Goal: Transaction & Acquisition: Purchase product/service

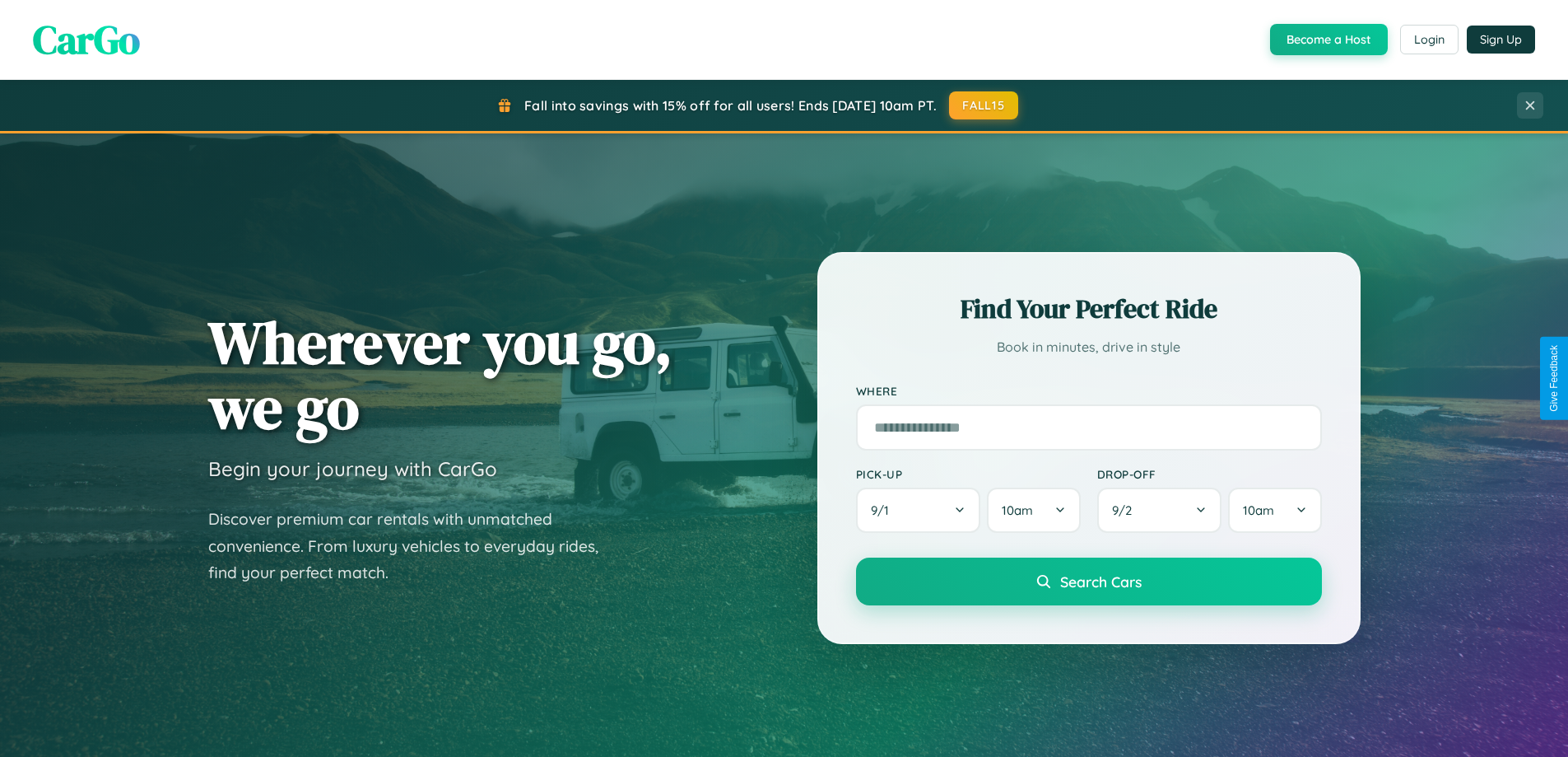
scroll to position [3168, 0]
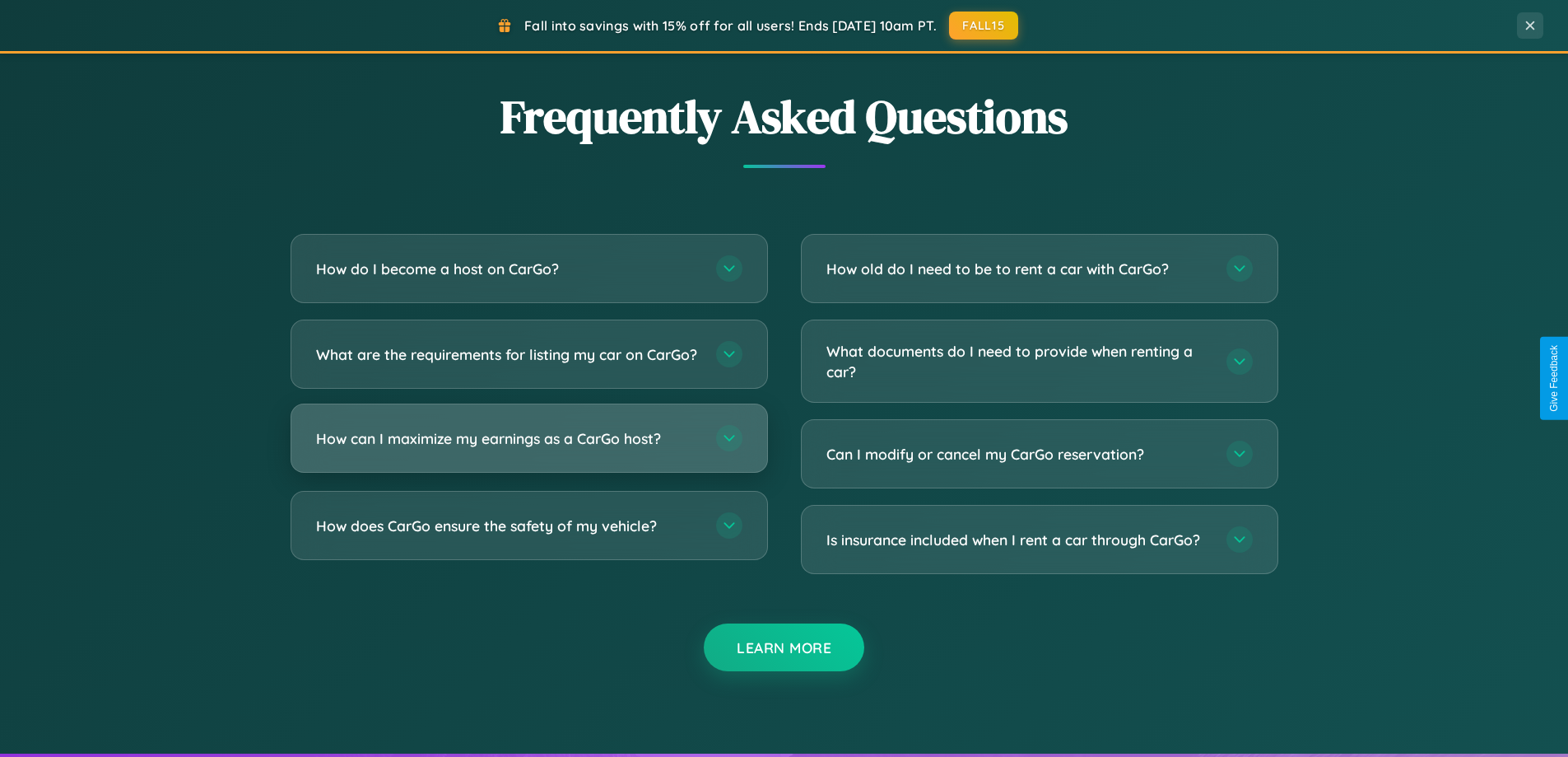
click at [528, 449] on h3 "How can I maximize my earnings as a CarGo host?" at bounding box center [508, 438] width 384 height 21
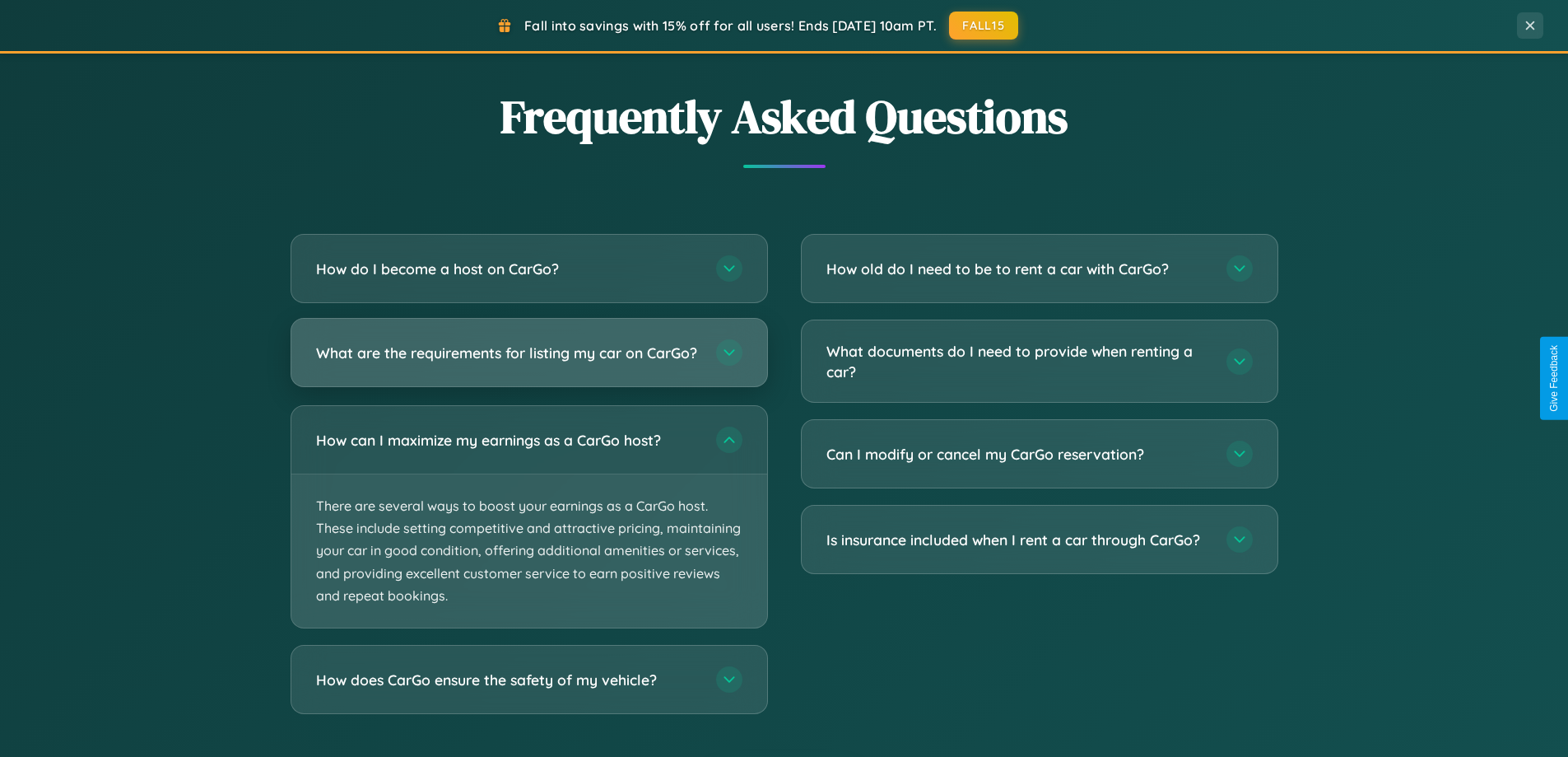
click at [528, 360] on h3 "What are the requirements for listing my car on CarGo?" at bounding box center [508, 353] width 384 height 21
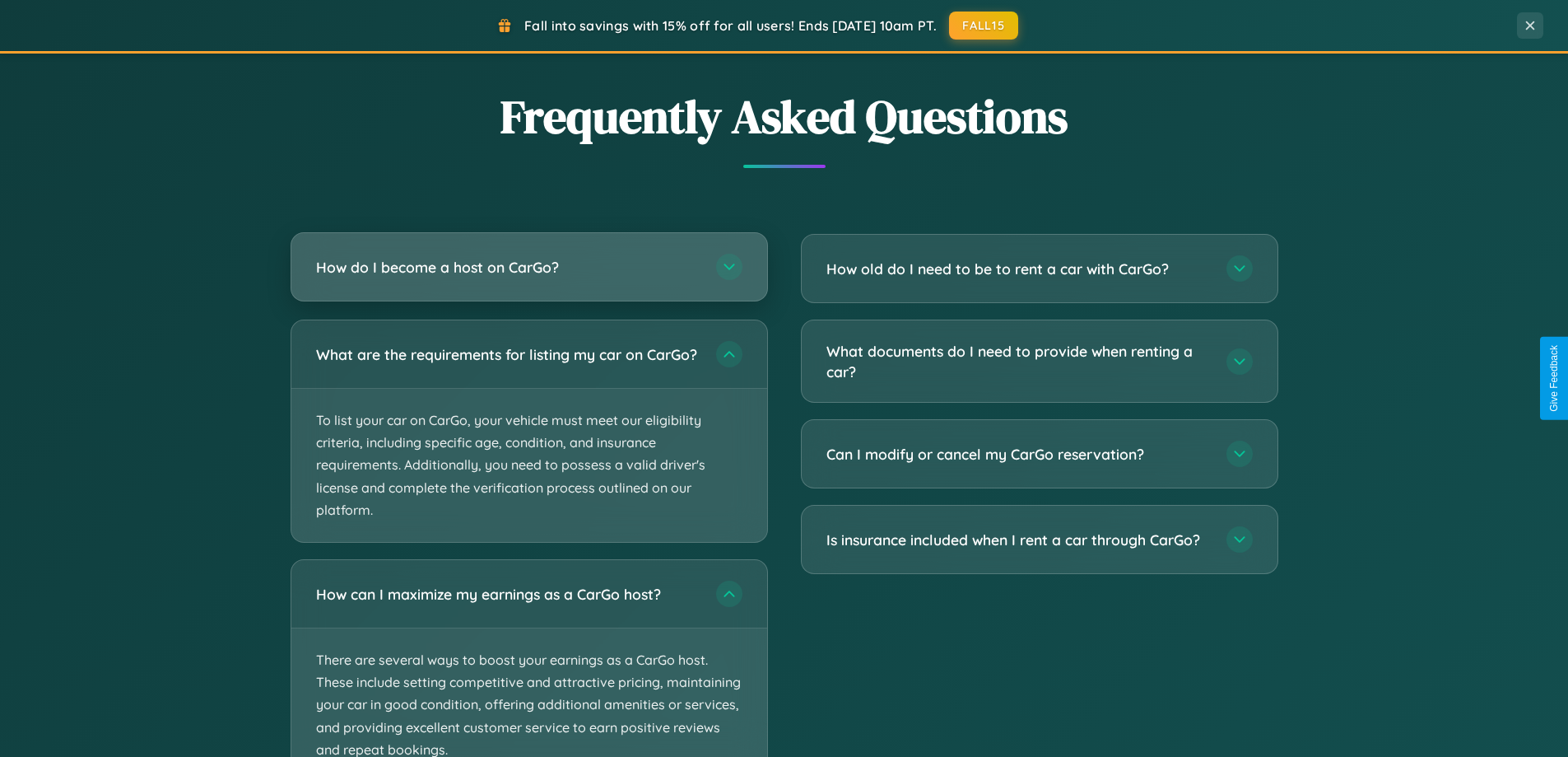
click at [528, 268] on h3 "How do I become a host on CarGo?" at bounding box center [508, 267] width 384 height 21
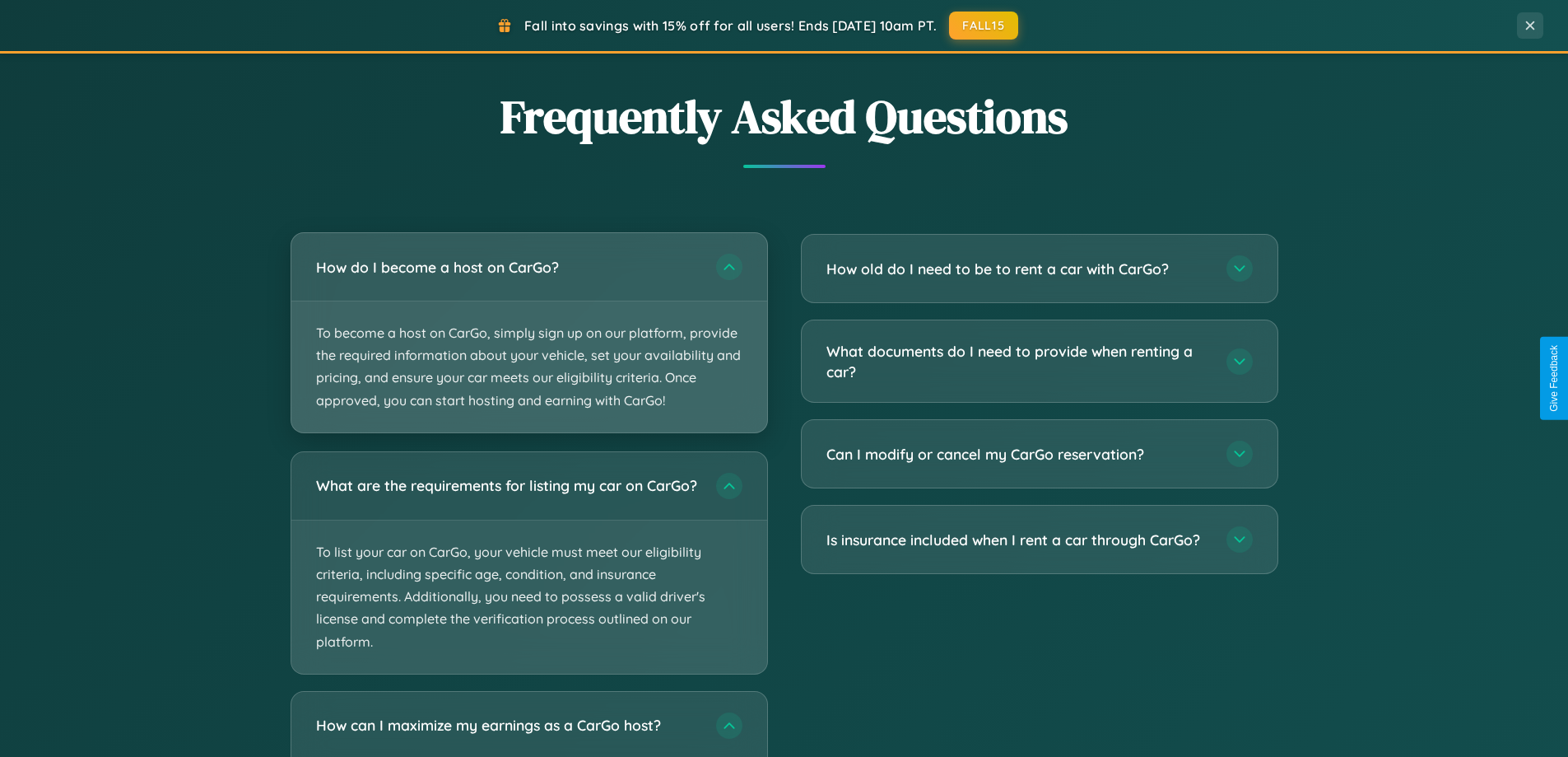
click at [528, 332] on p "To become a host on CarGo, simply sign up on our platform, provide the required…" at bounding box center [528, 367] width 476 height 131
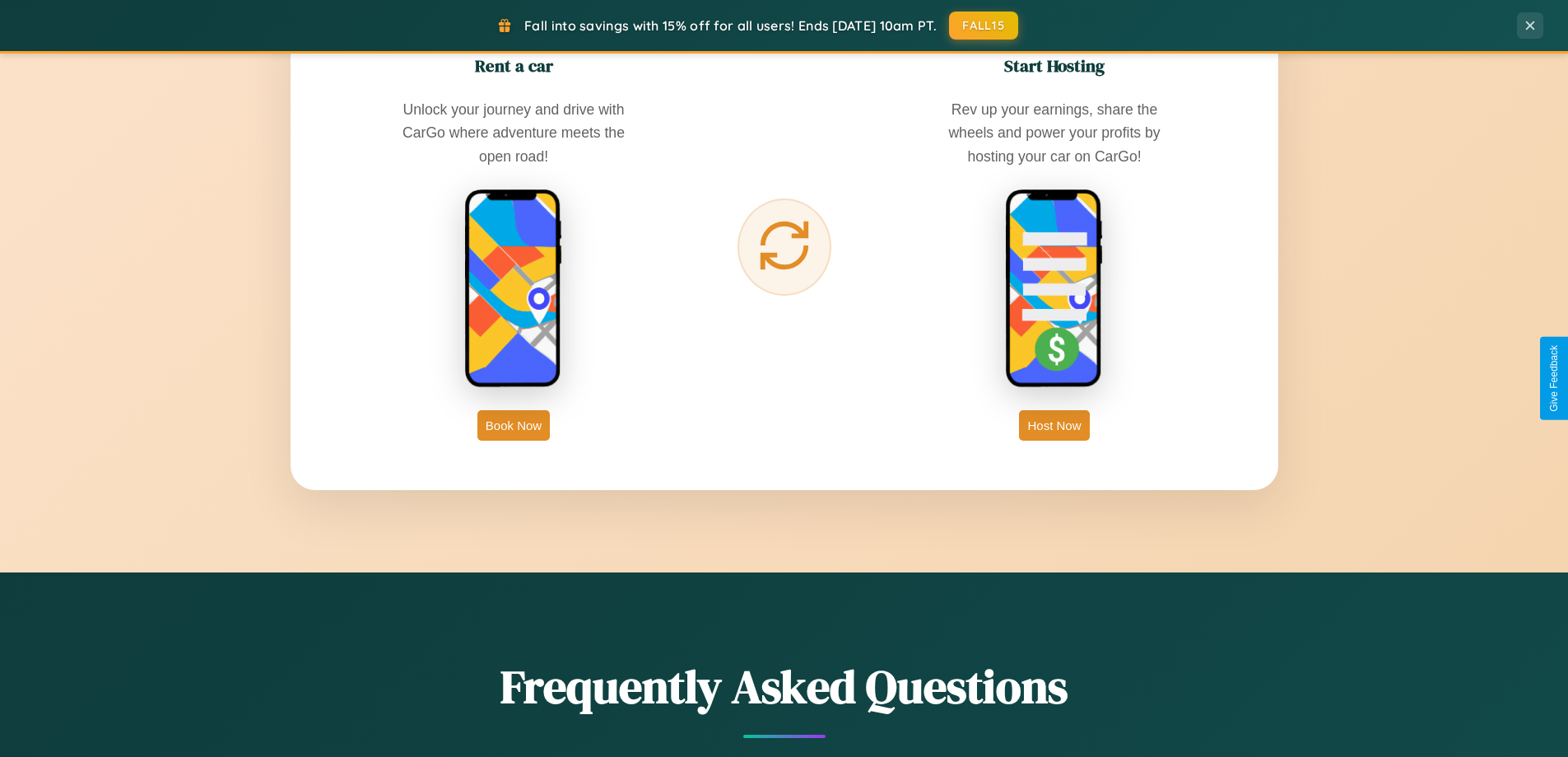
scroll to position [710, 0]
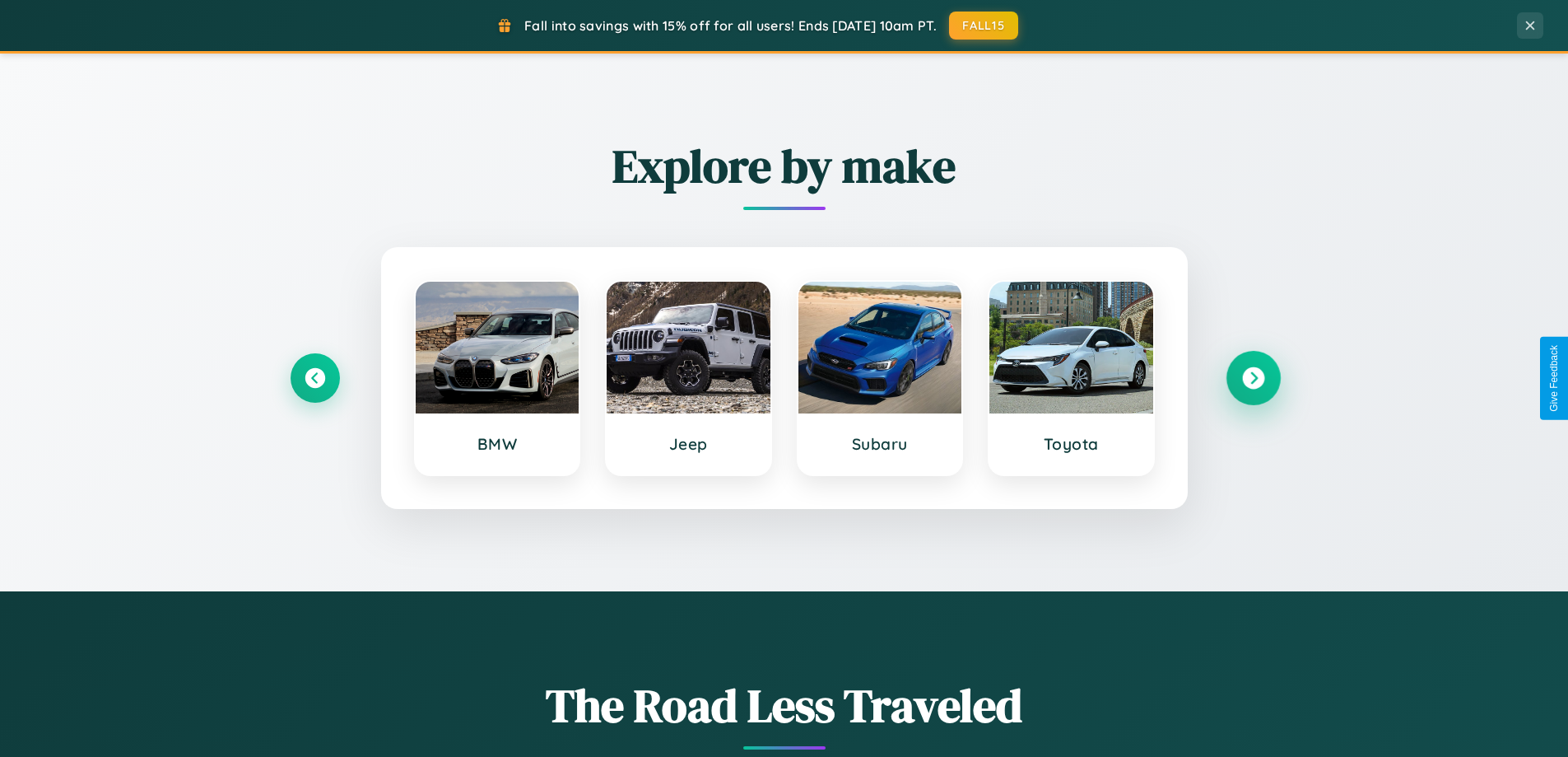
click at [1253, 378] on icon at bounding box center [1253, 378] width 22 height 22
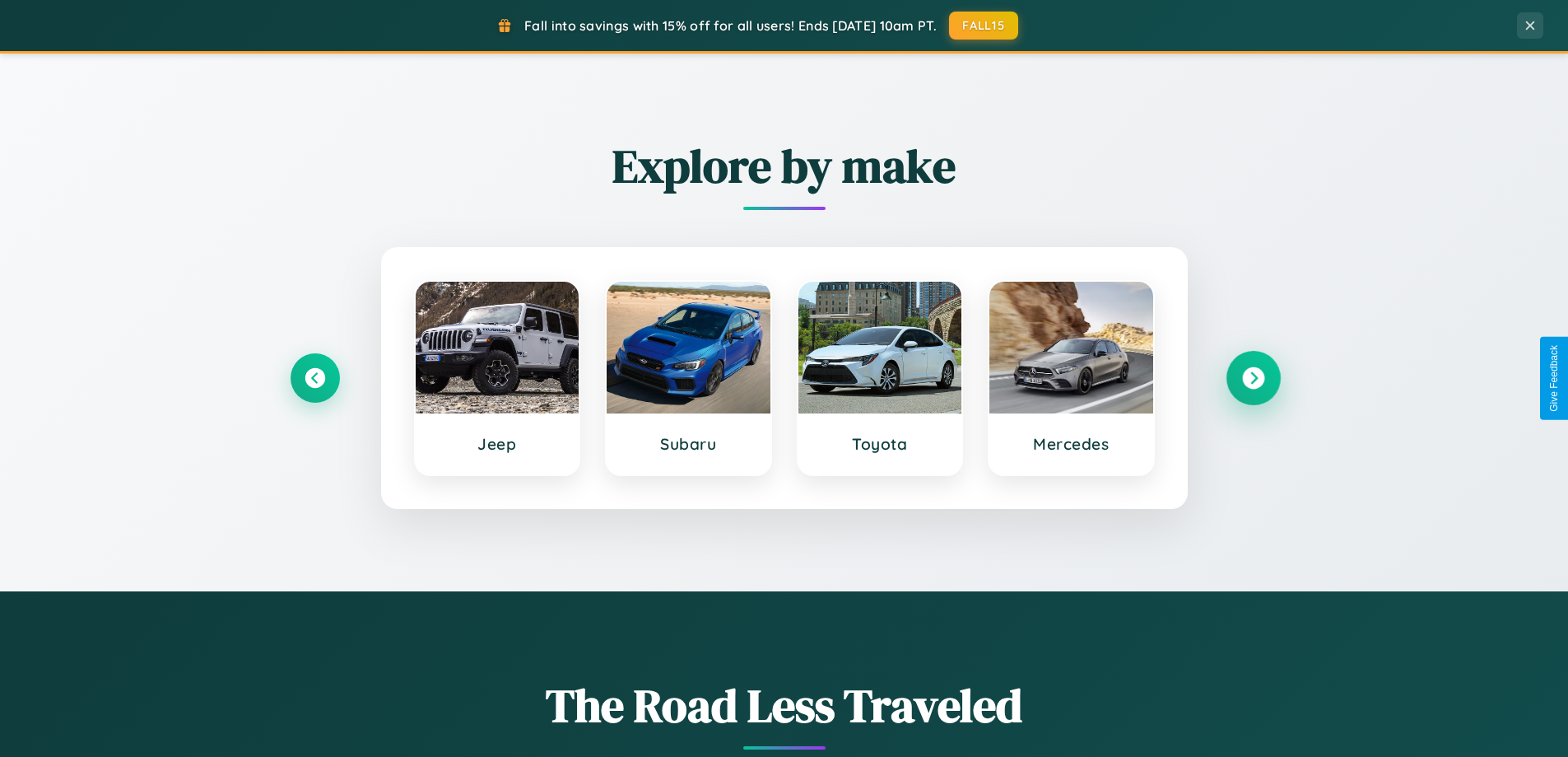
click at [1253, 378] on icon at bounding box center [1253, 378] width 22 height 22
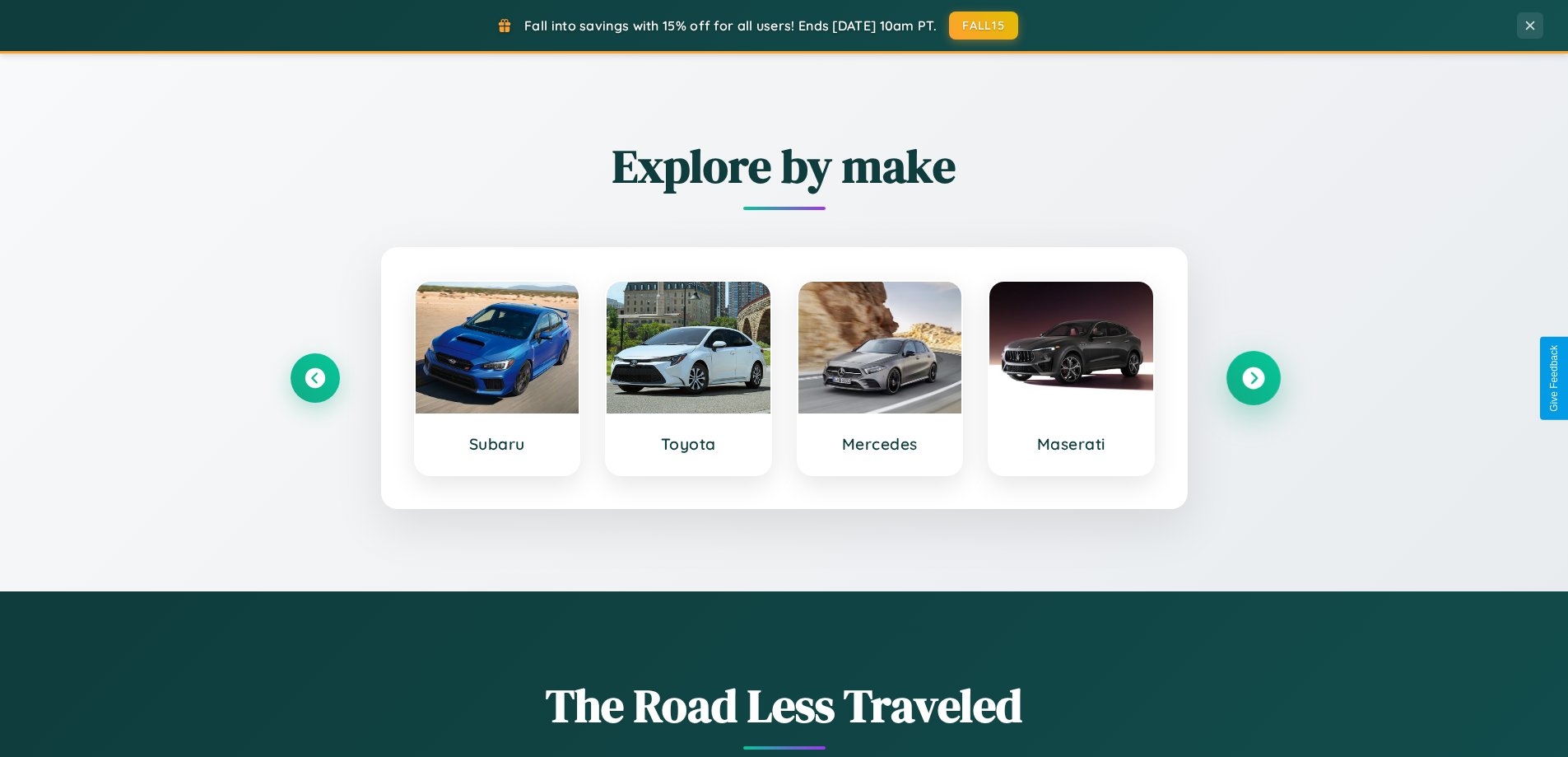
click at [1253, 378] on icon at bounding box center [1253, 378] width 22 height 22
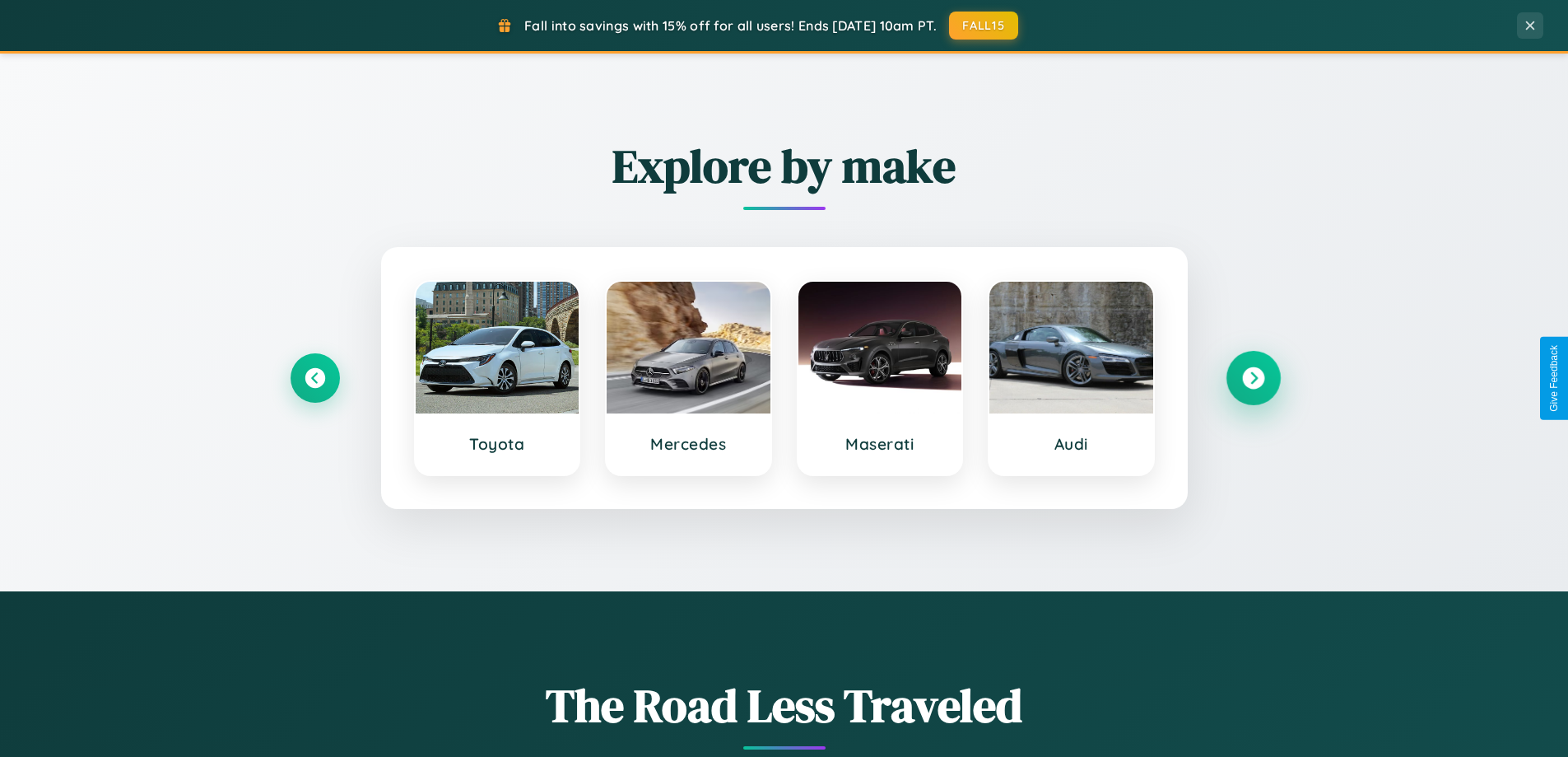
click at [1253, 378] on icon at bounding box center [1253, 378] width 22 height 22
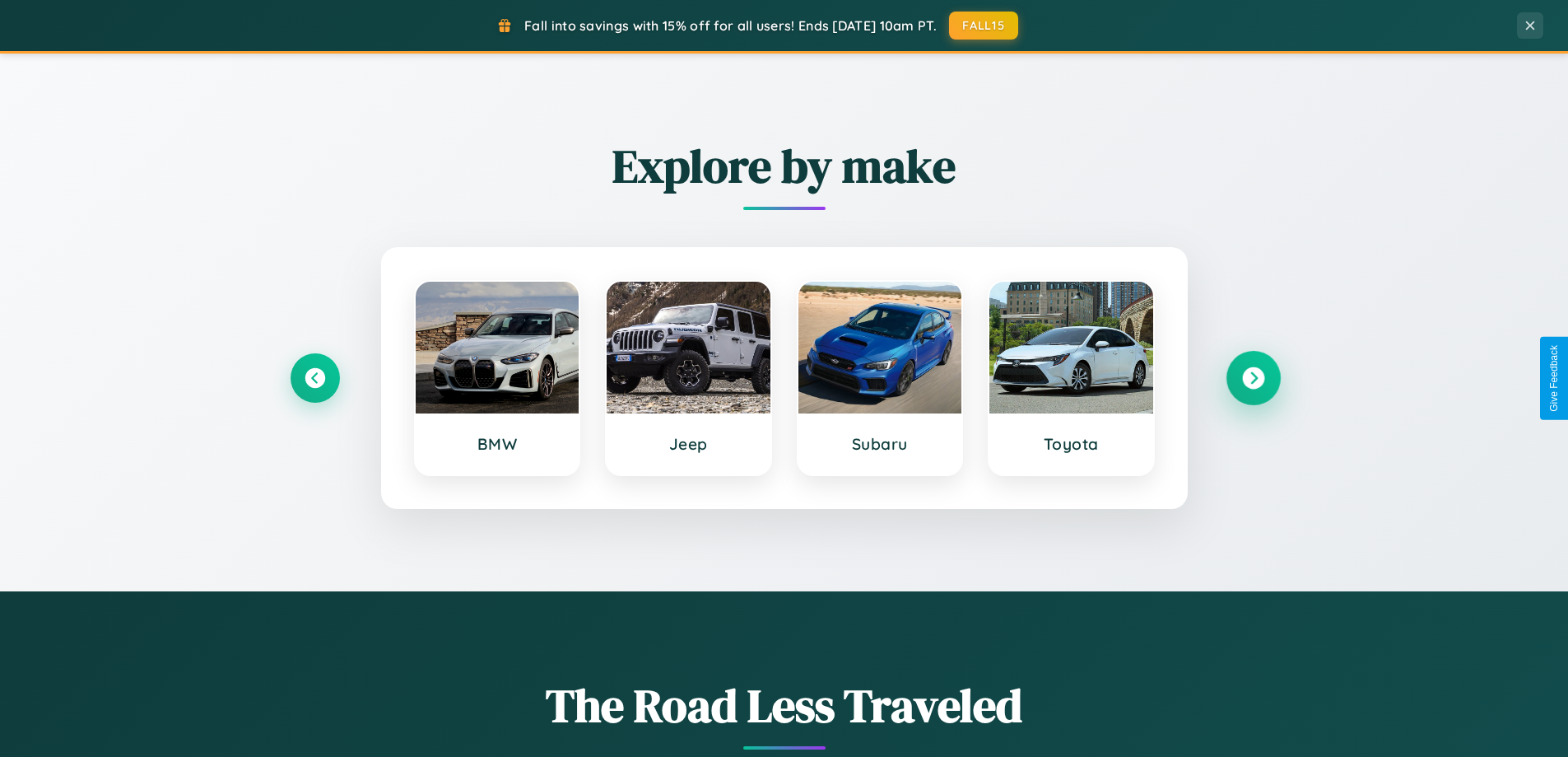
click at [1253, 378] on icon at bounding box center [1253, 378] width 22 height 22
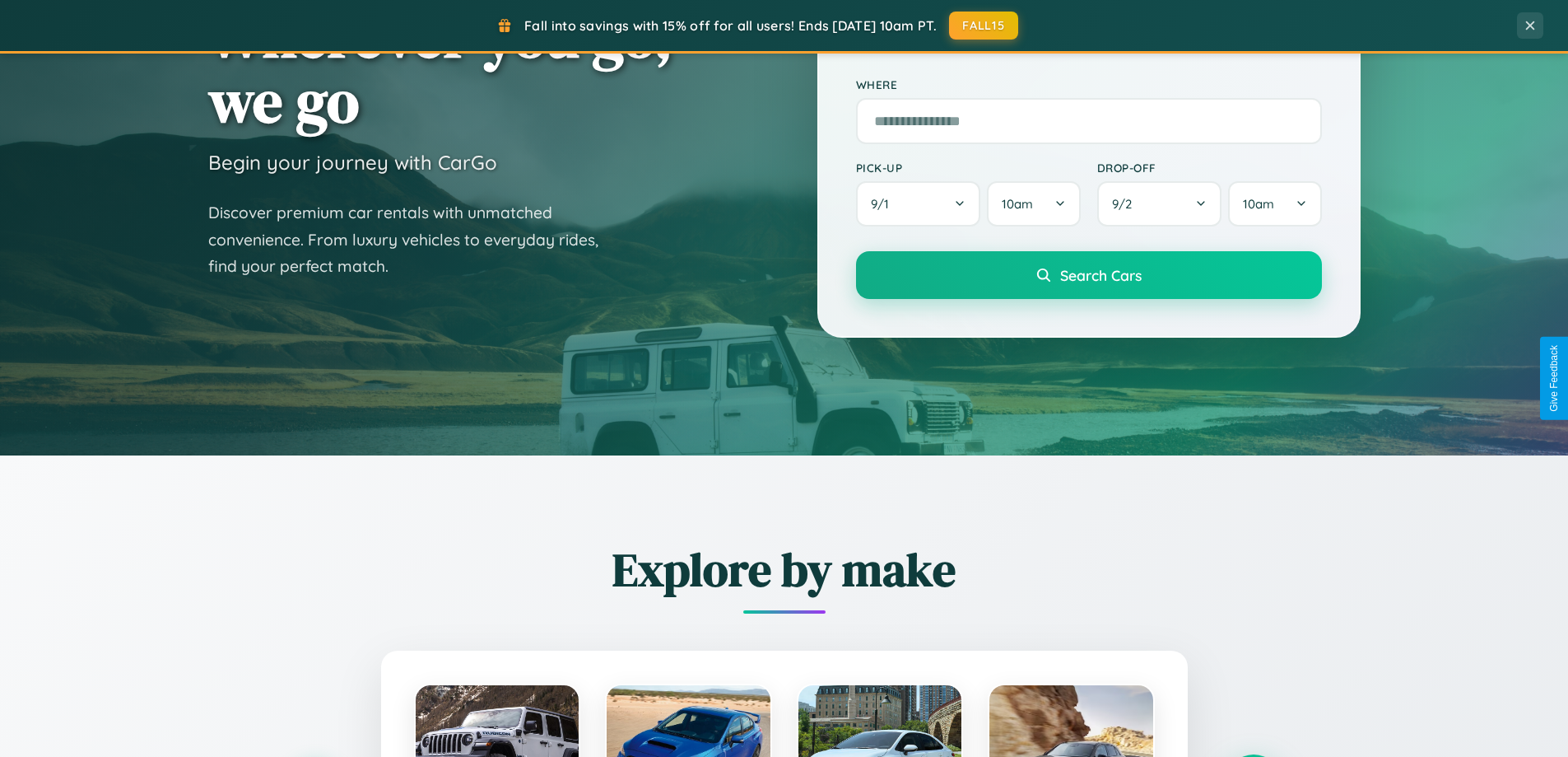
scroll to position [48, 0]
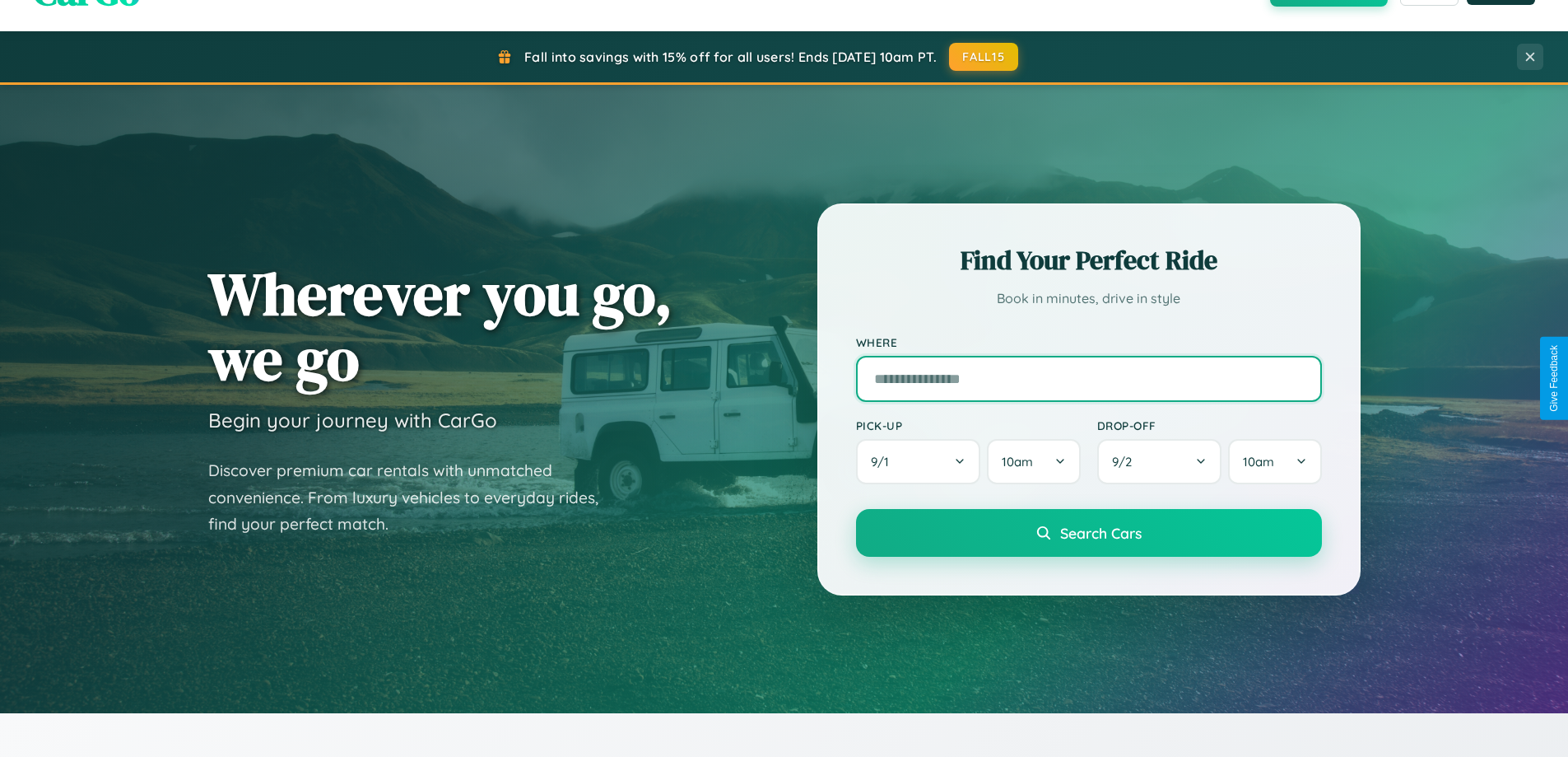
click at [1088, 378] on input "text" at bounding box center [1089, 378] width 466 height 46
type input "**********"
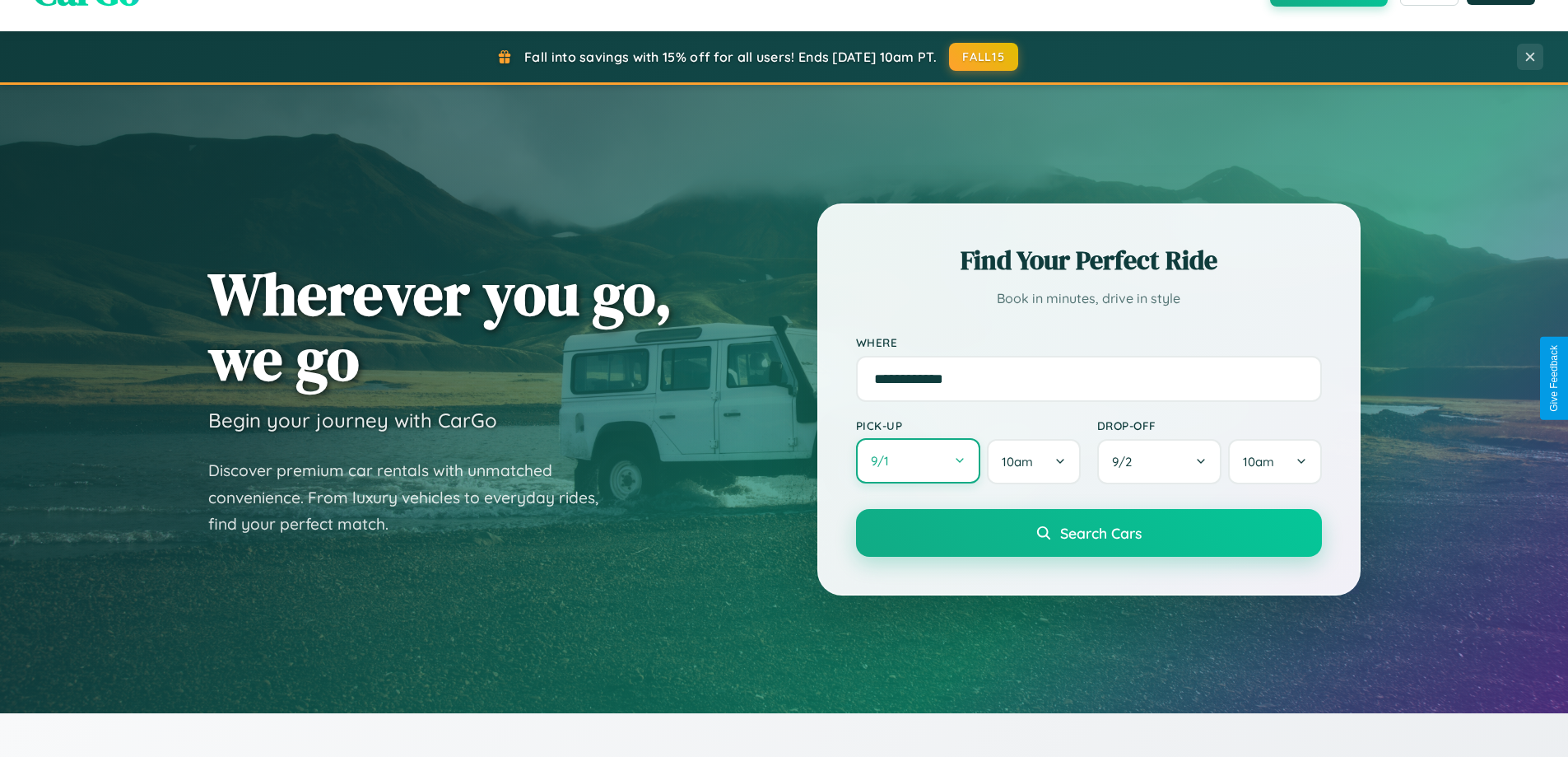
click at [917, 461] on button "9 / 1" at bounding box center [918, 461] width 125 height 46
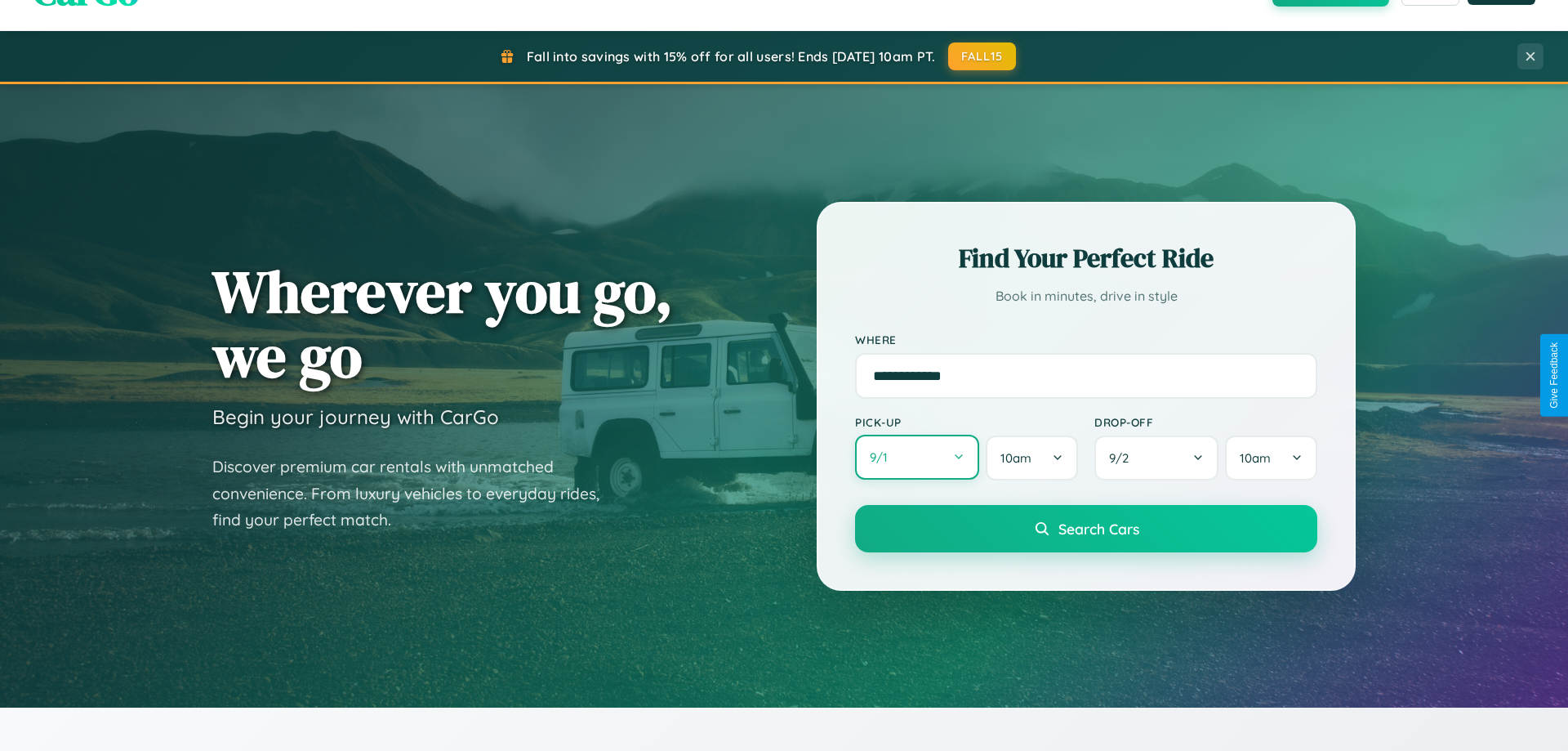
select select "*"
select select "****"
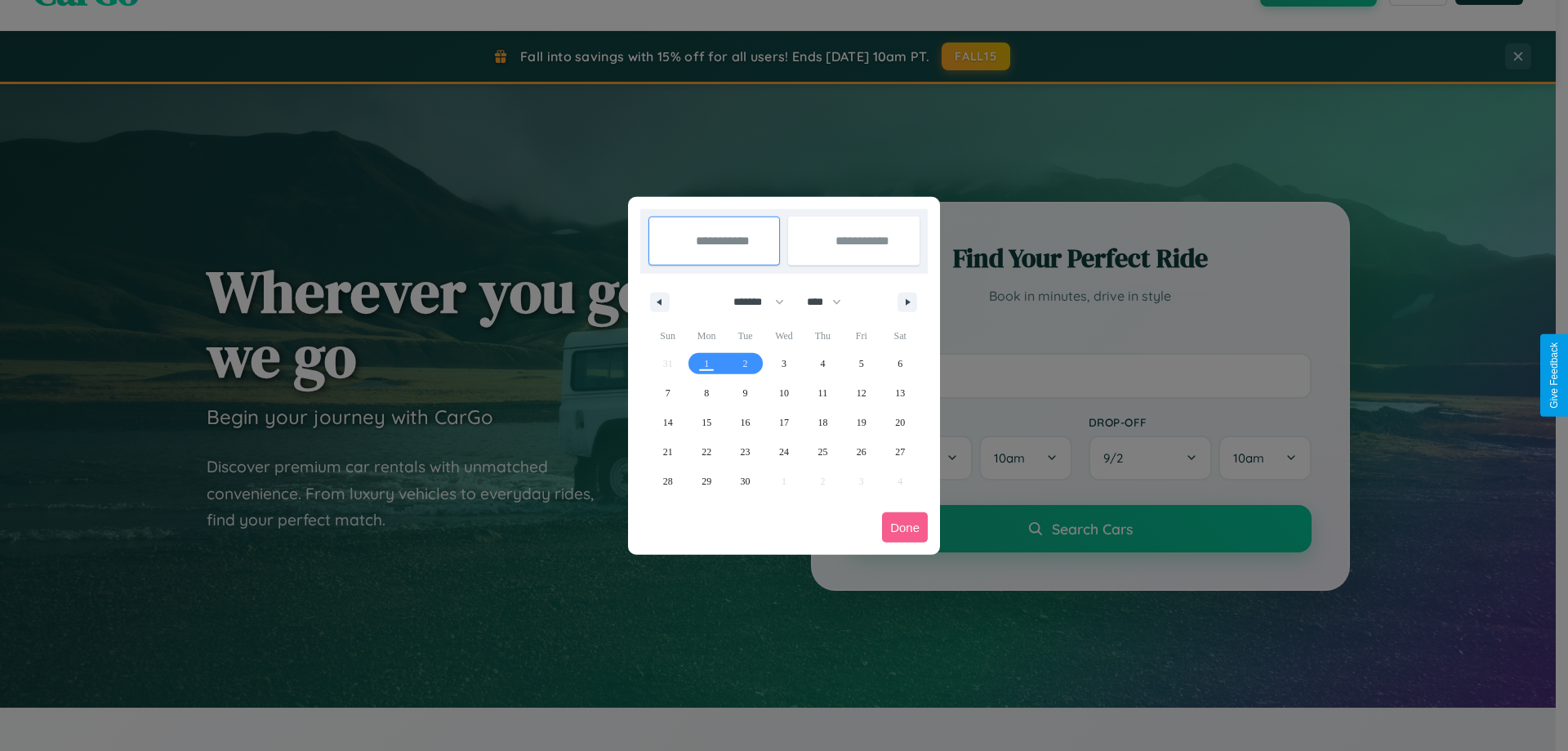
drag, startPoint x: 751, startPoint y: 301, endPoint x: 784, endPoint y: 328, distance: 42.6
click at [751, 301] on select "******* ******** ***** ***** *** **** **** ****** ********* ******* ******** **…" at bounding box center [755, 302] width 69 height 27
click at [861, 451] on span "26" at bounding box center [861, 451] width 10 height 29
type input "**********"
click at [745, 480] on span "30" at bounding box center [745, 481] width 10 height 29
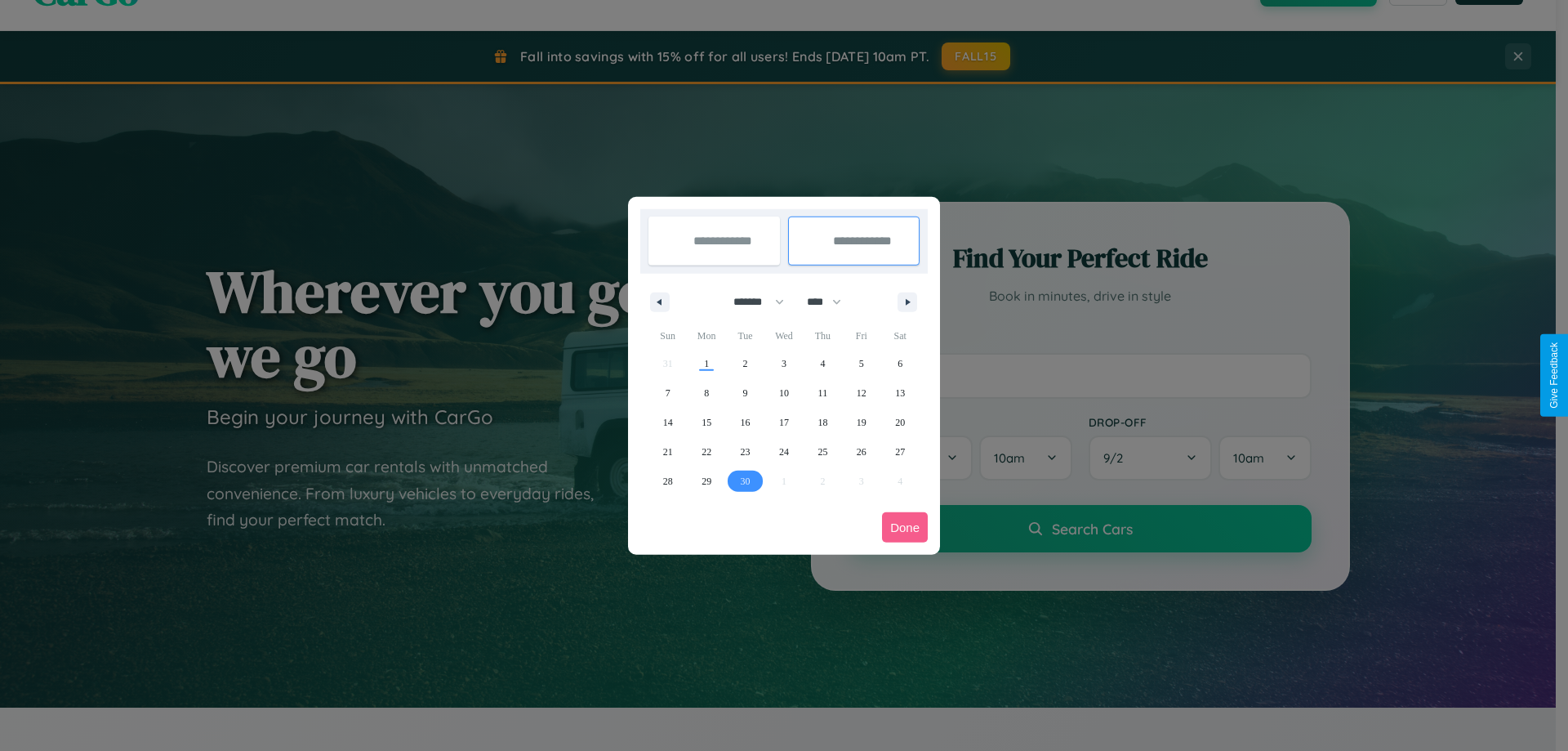
type input "**********"
click at [905, 527] on button "Done" at bounding box center [905, 527] width 46 height 30
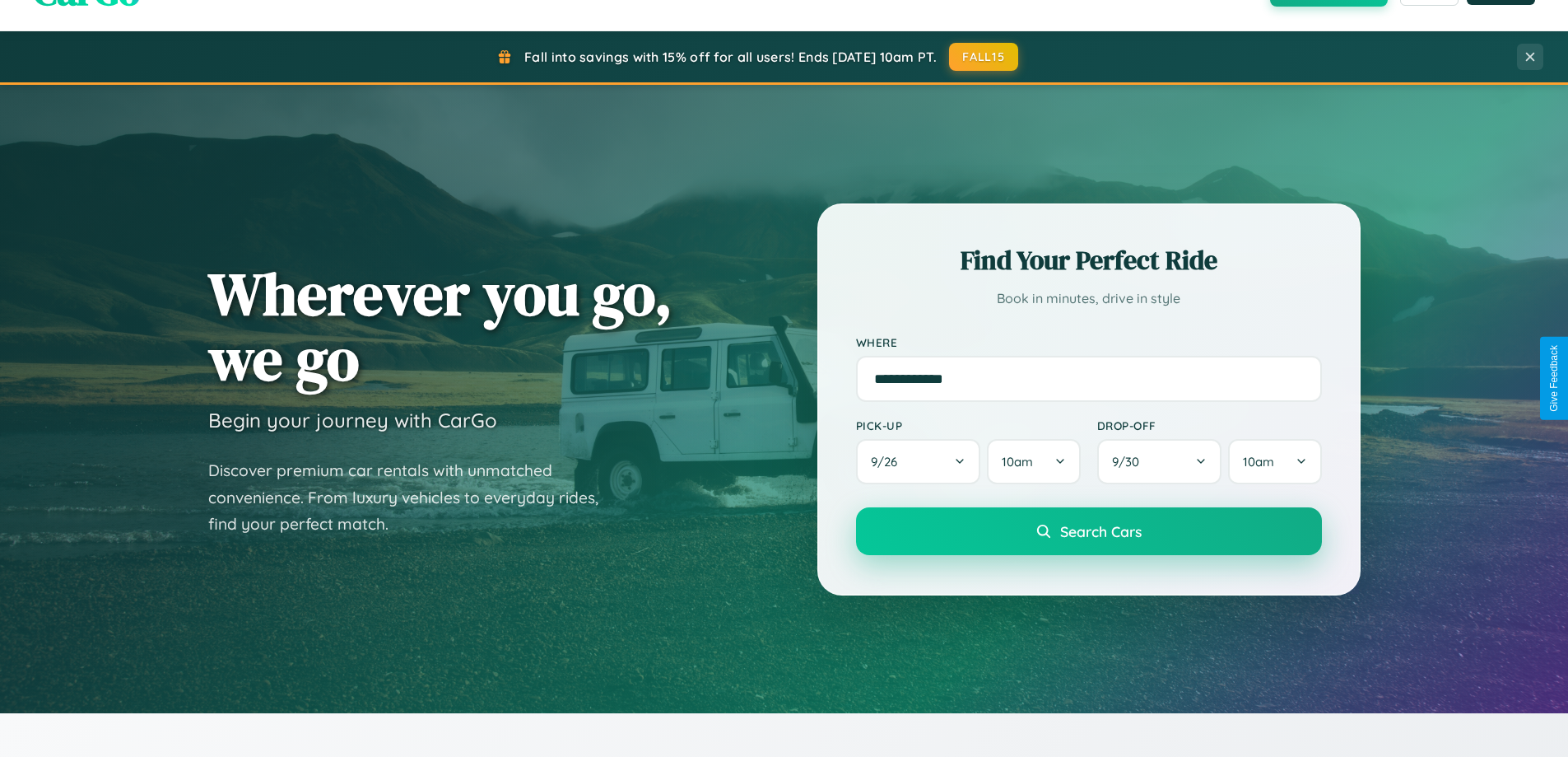
click at [1088, 531] on span "Search Cars" at bounding box center [1100, 531] width 81 height 18
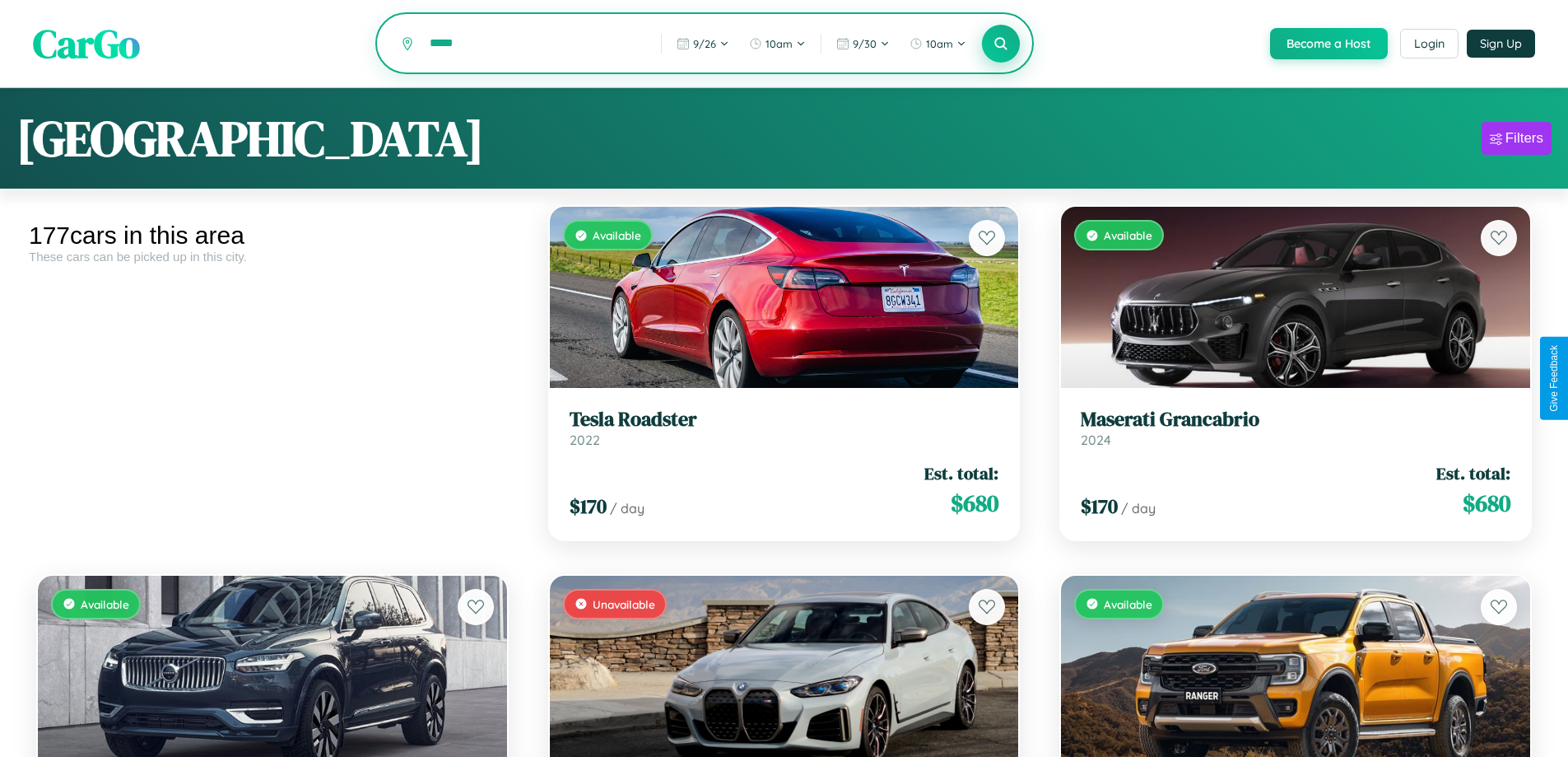
type input "*****"
click at [1000, 45] on icon at bounding box center [1001, 44] width 16 height 16
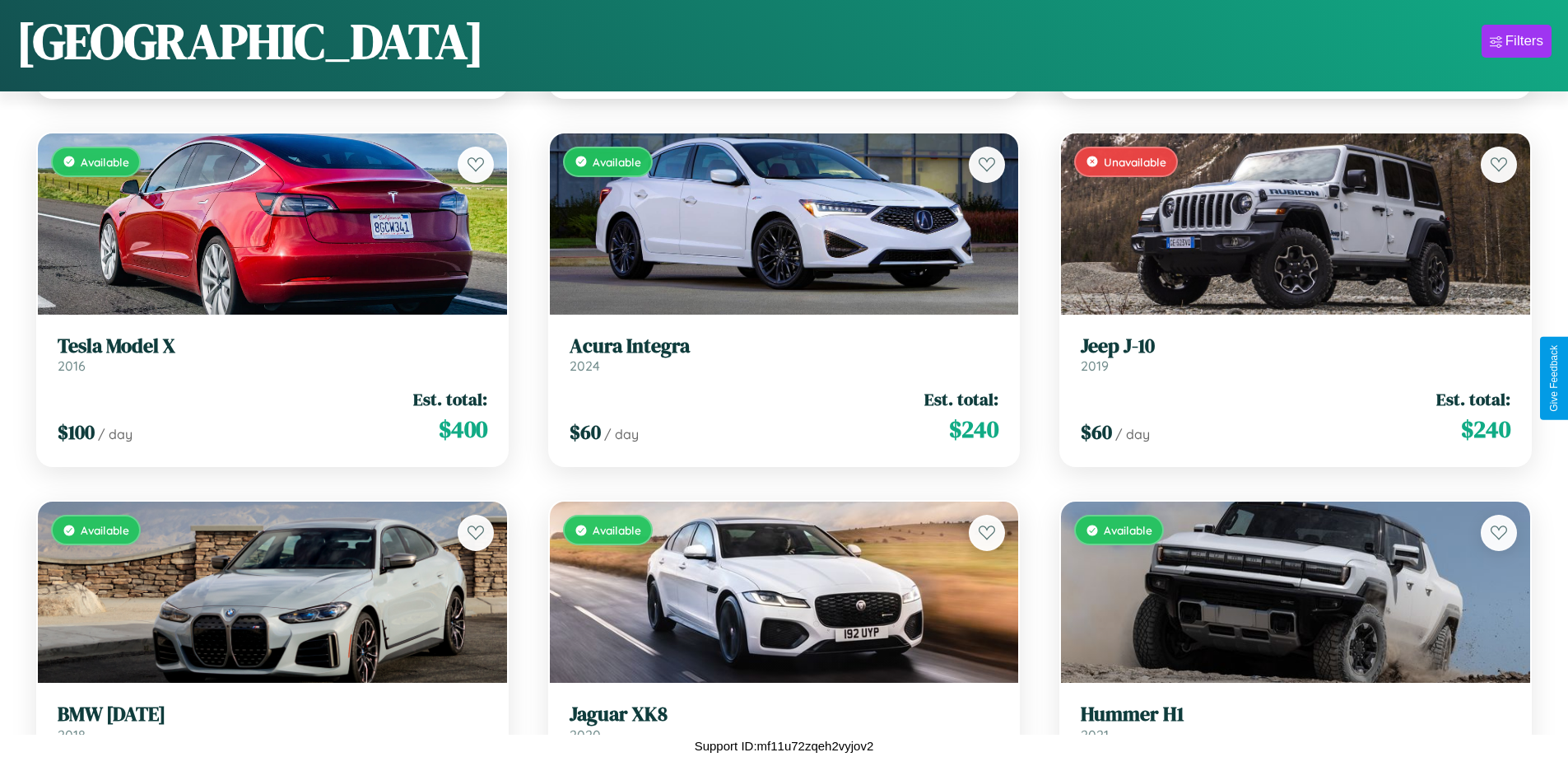
scroll to position [1706, 0]
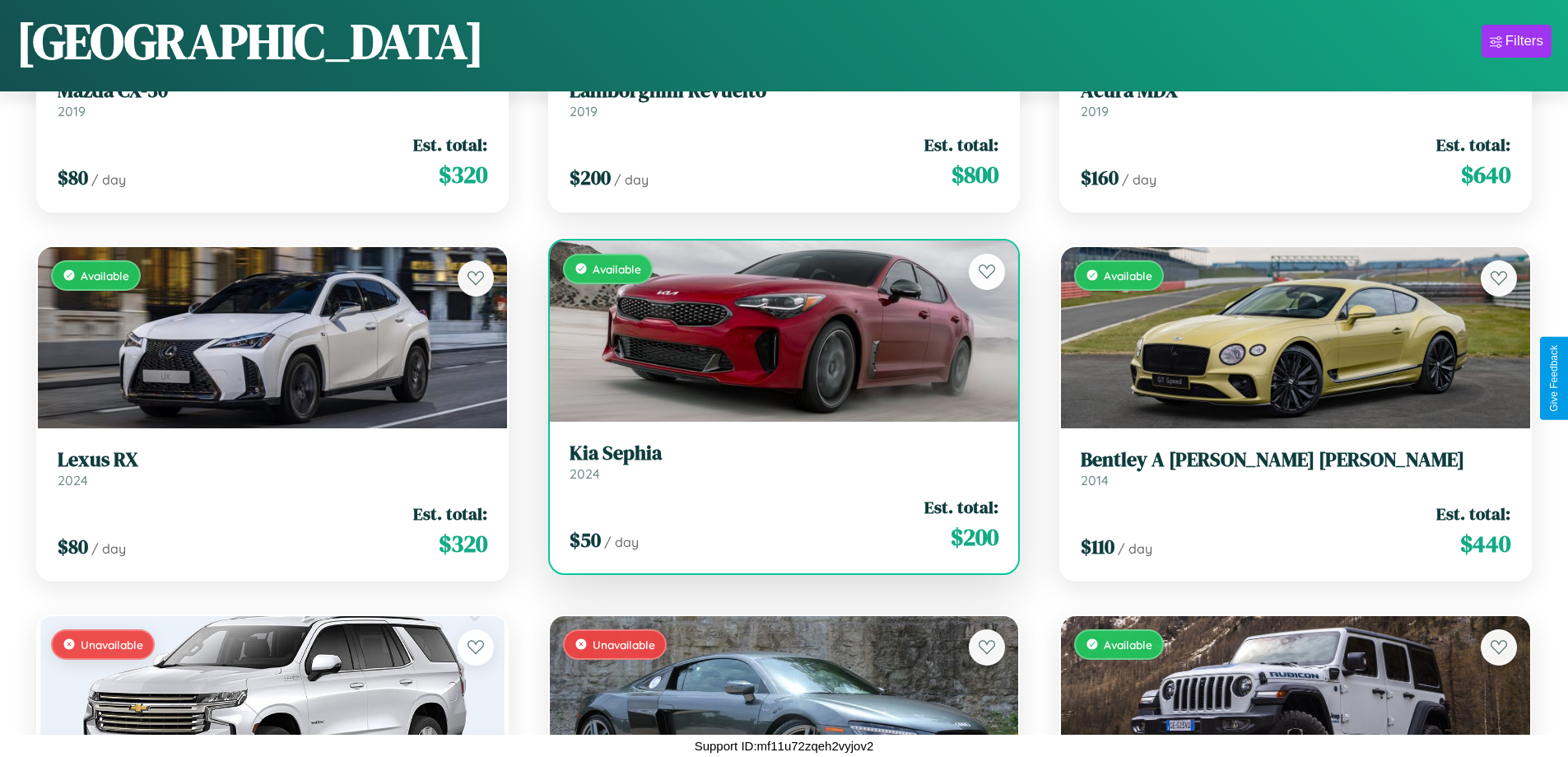
click at [777, 468] on link "Kia Sephia 2024" at bounding box center [784, 461] width 429 height 40
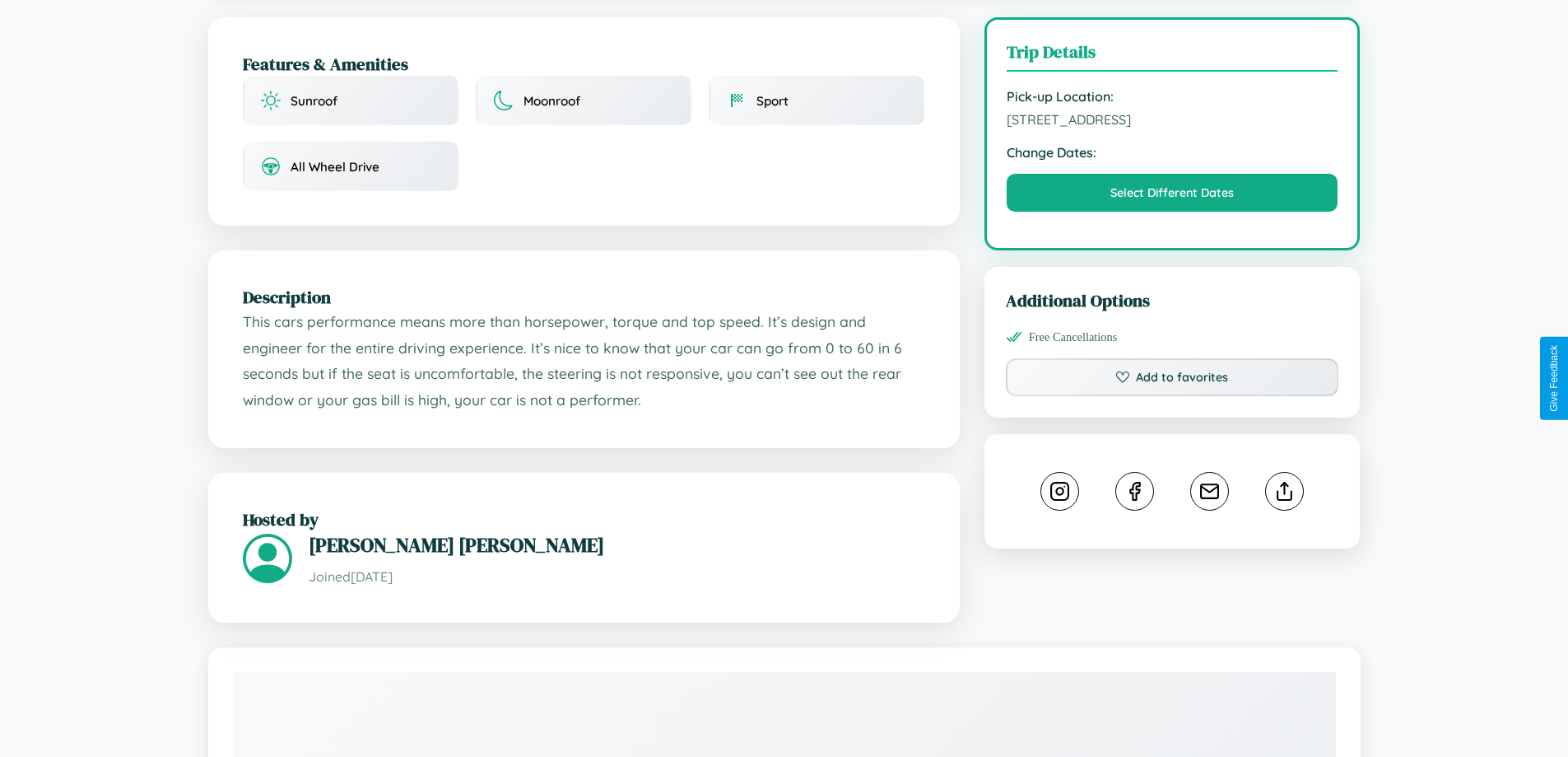
scroll to position [428, 0]
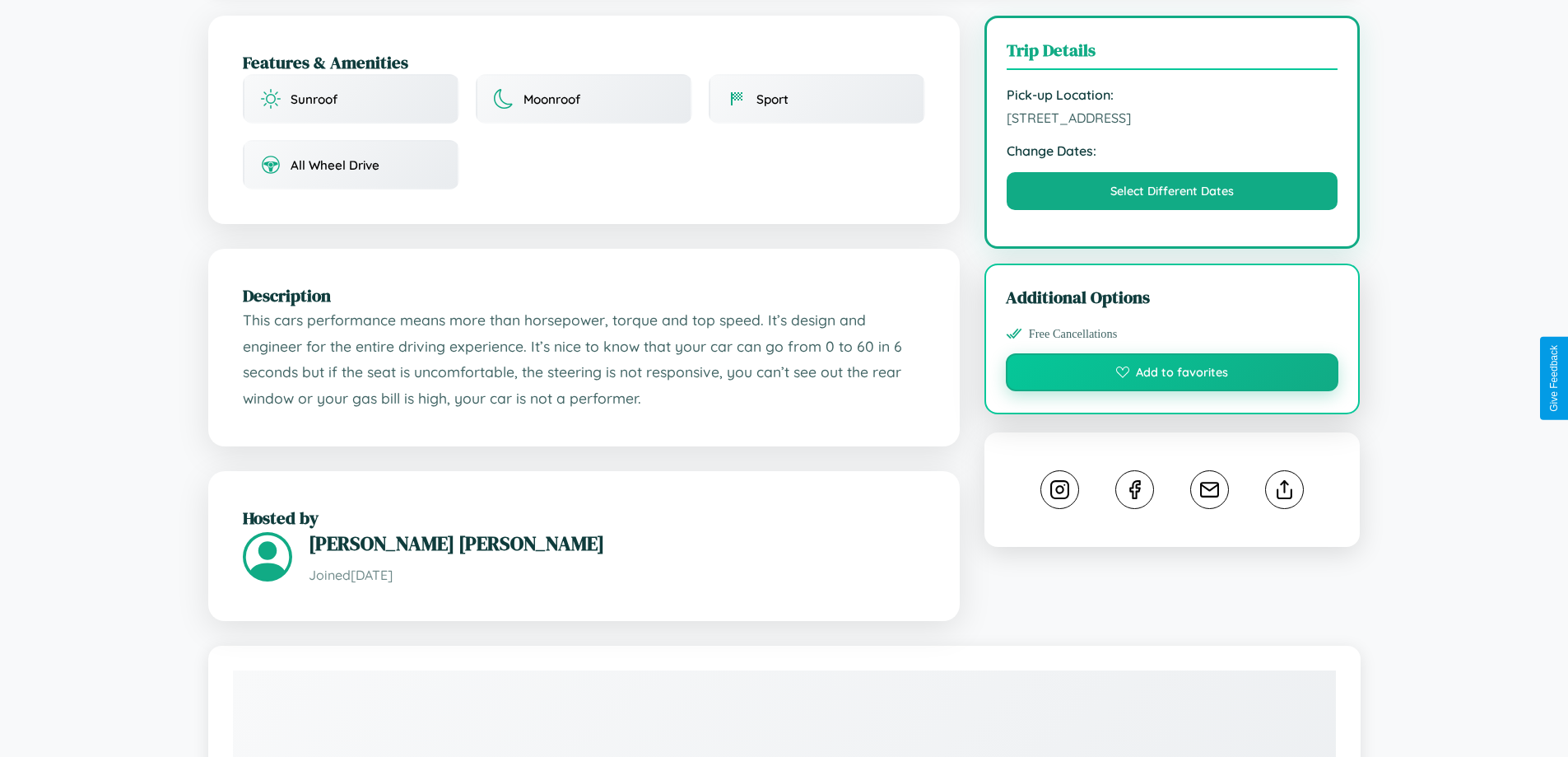
click at [1172, 375] on button "Add to favorites" at bounding box center [1173, 372] width 334 height 37
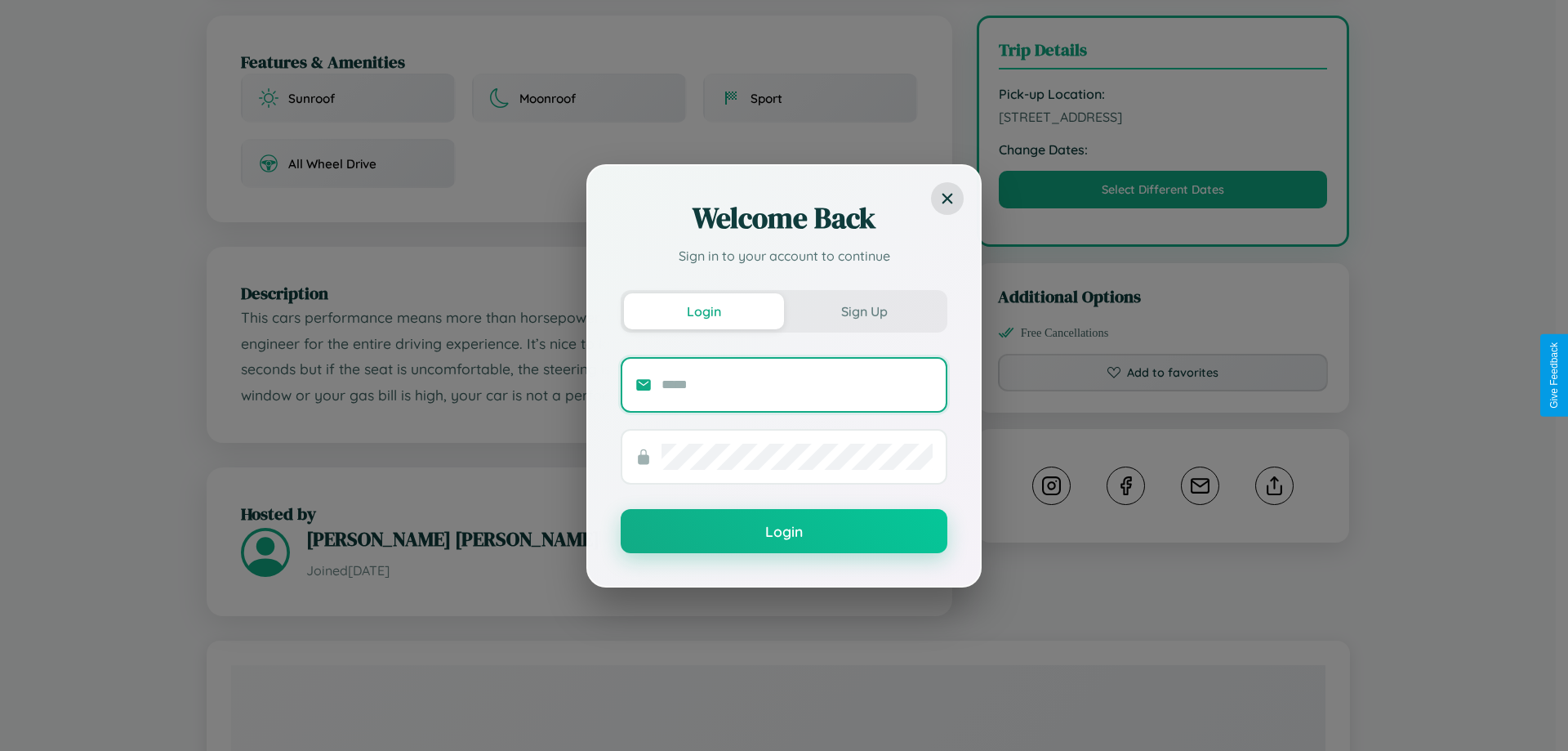
click at [797, 383] on input "text" at bounding box center [797, 385] width 271 height 27
type input "**********"
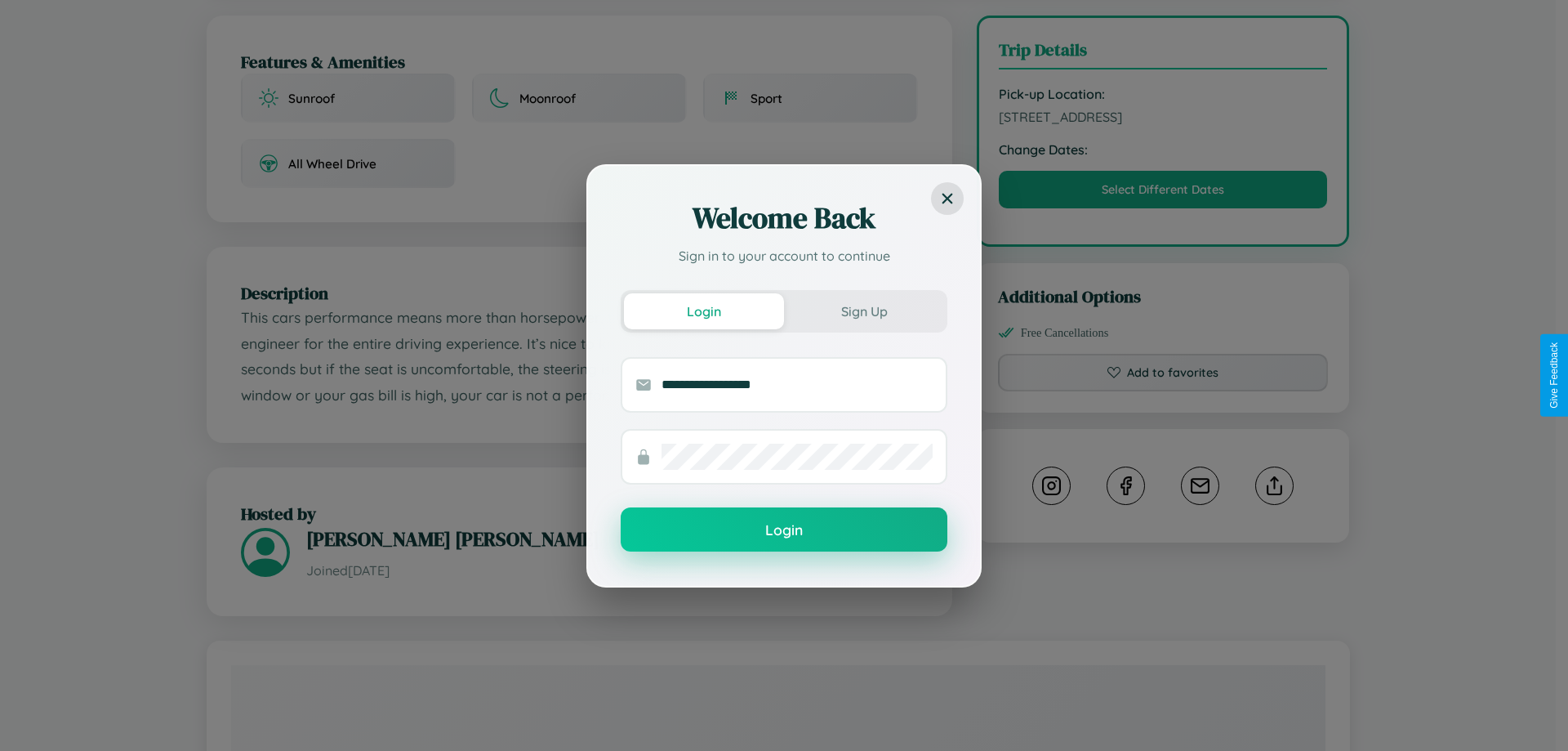
click at [784, 530] on button "Login" at bounding box center [784, 530] width 327 height 44
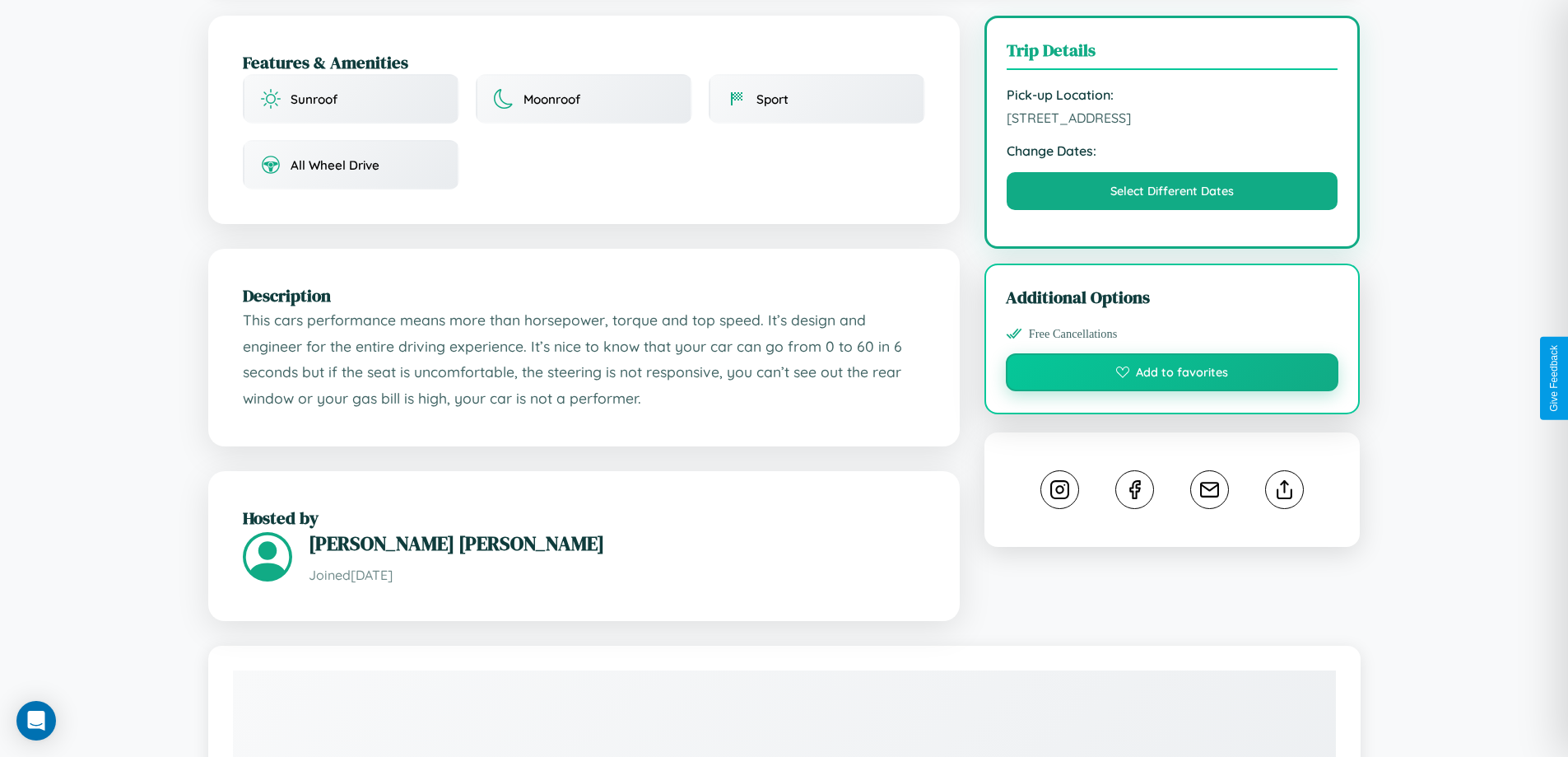
click at [1172, 375] on button "Add to favorites" at bounding box center [1173, 372] width 334 height 37
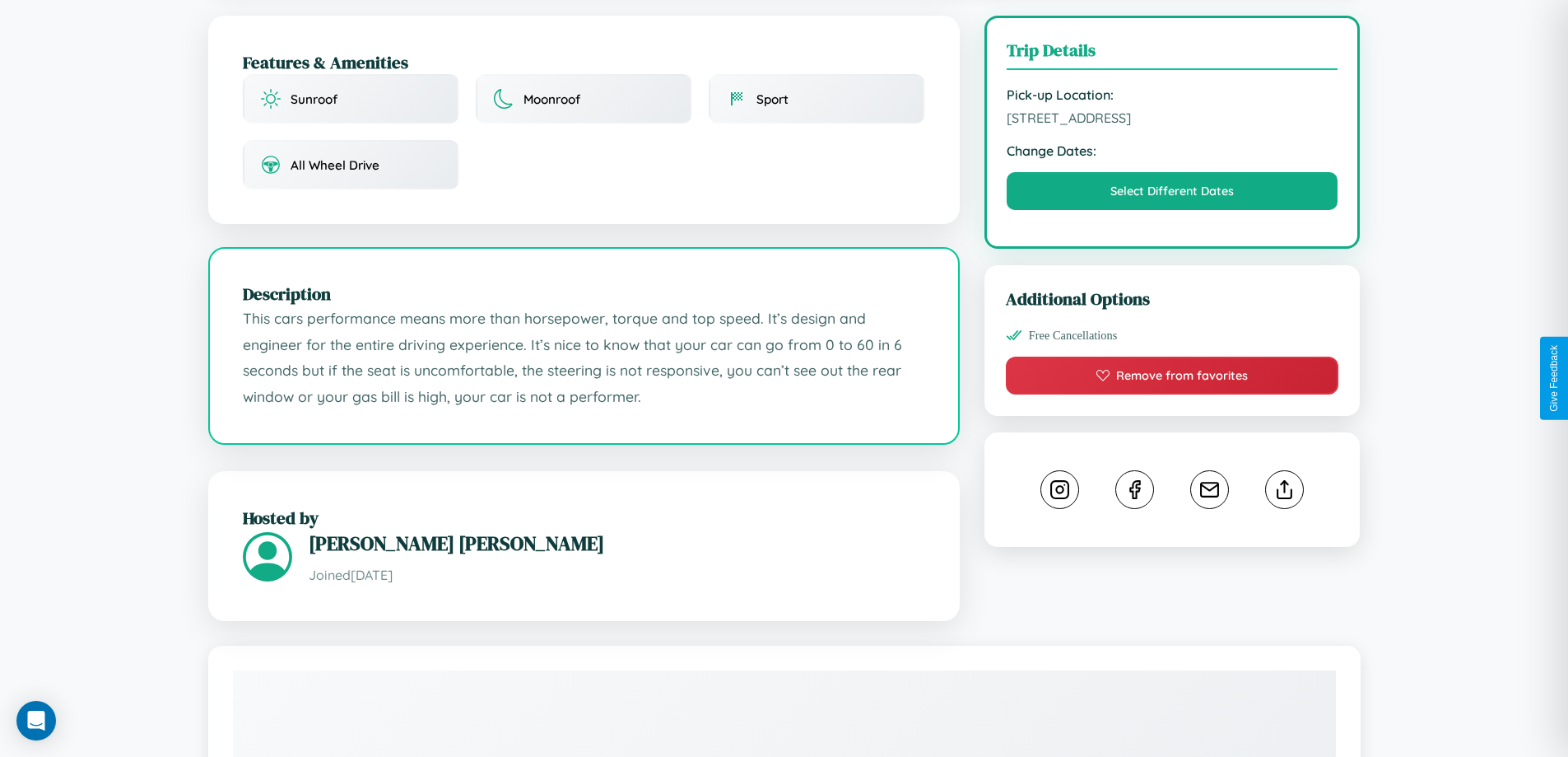
scroll to position [541, 0]
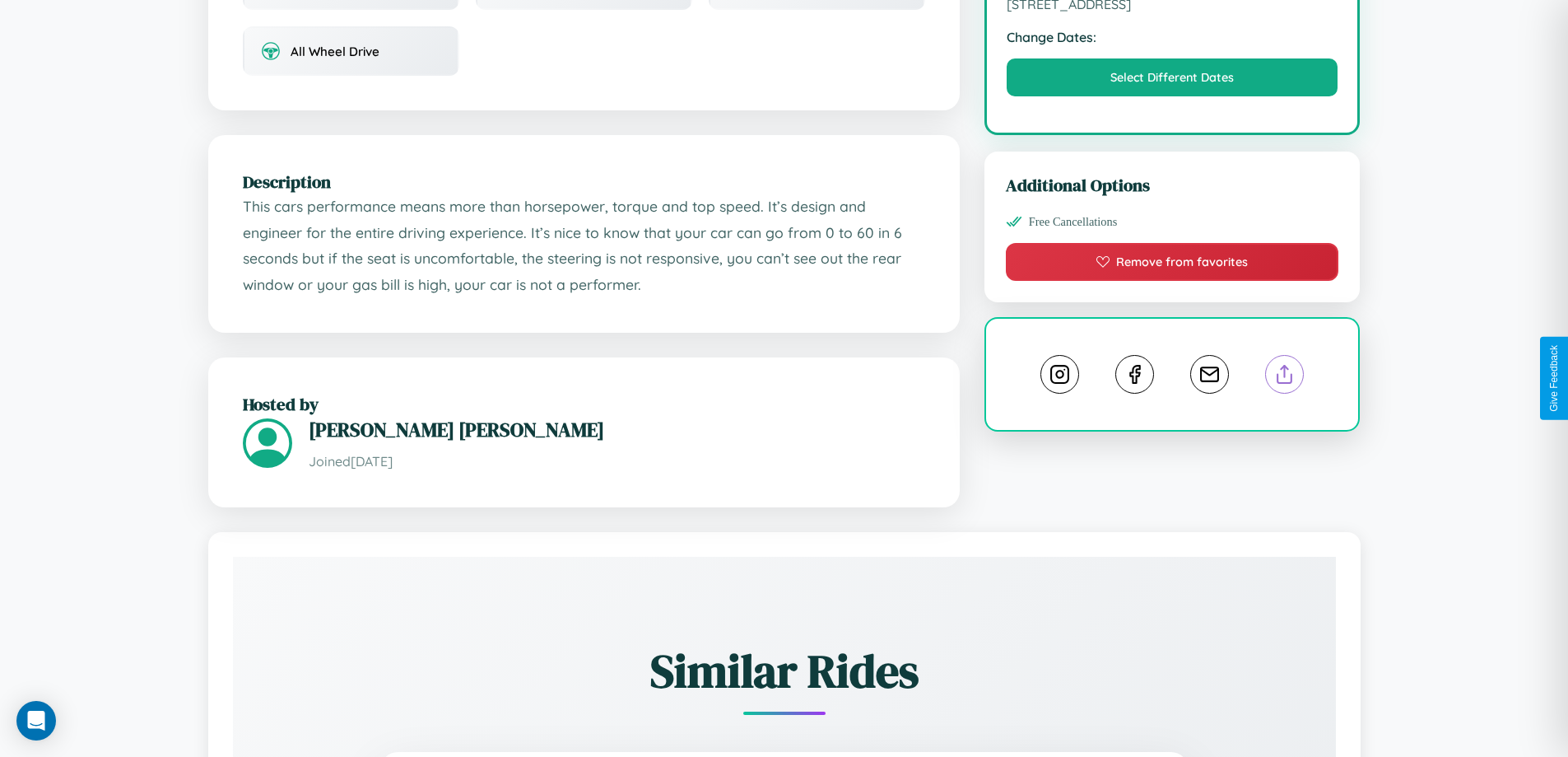
click at [1285, 376] on line at bounding box center [1285, 370] width 0 height 12
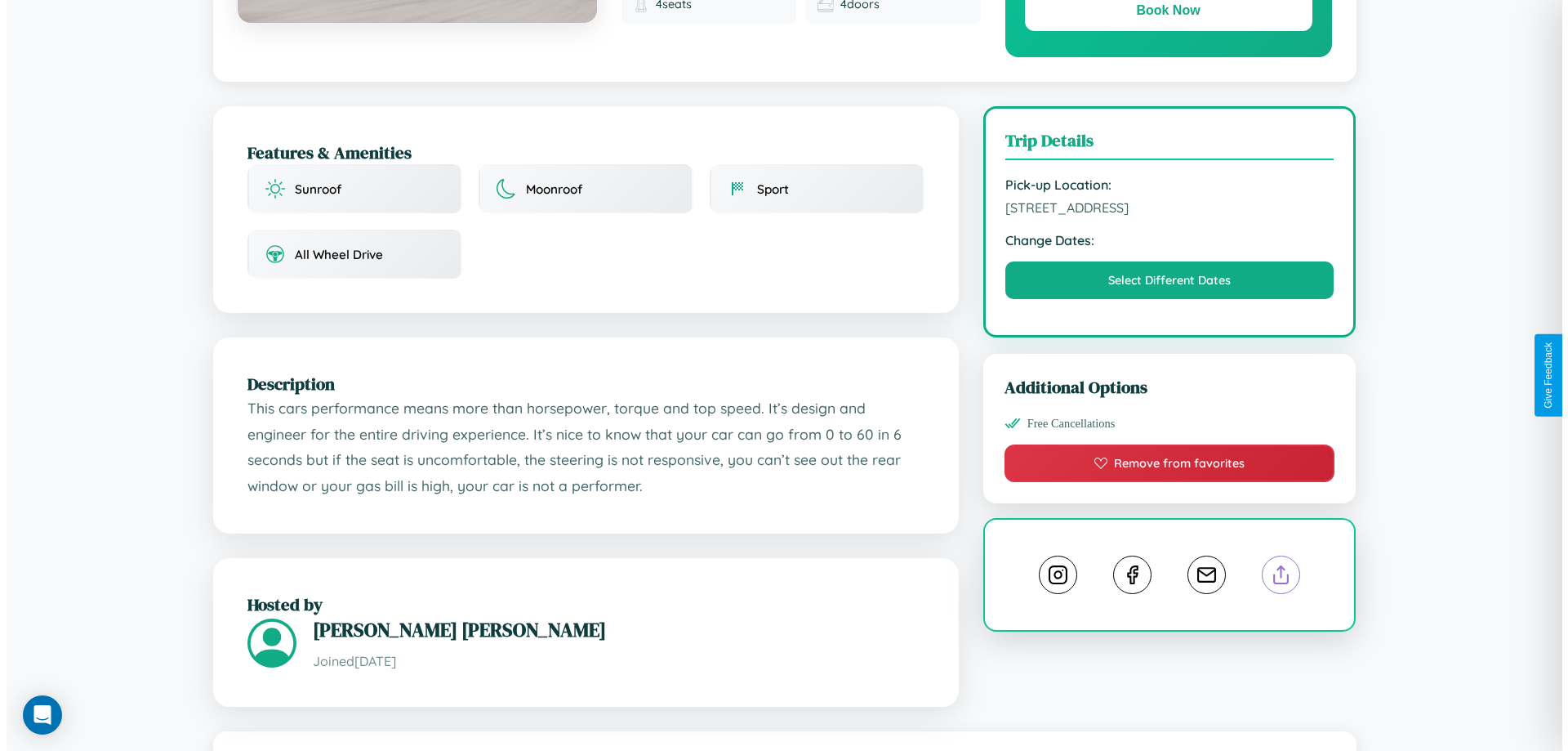
scroll to position [0, 0]
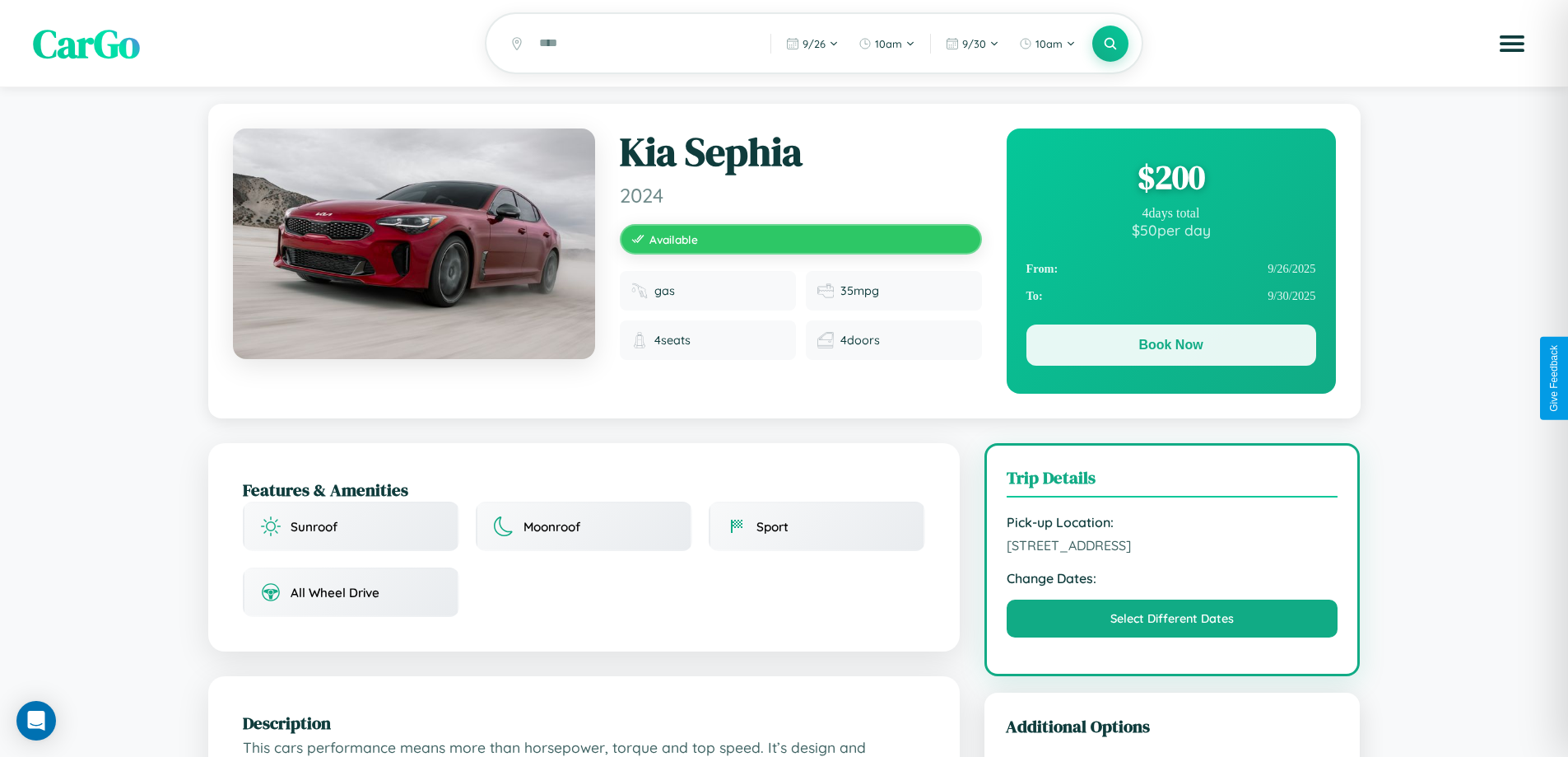
click at [1170, 347] on button "Book Now" at bounding box center [1171, 345] width 290 height 41
